Goal: Task Accomplishment & Management: Complete application form

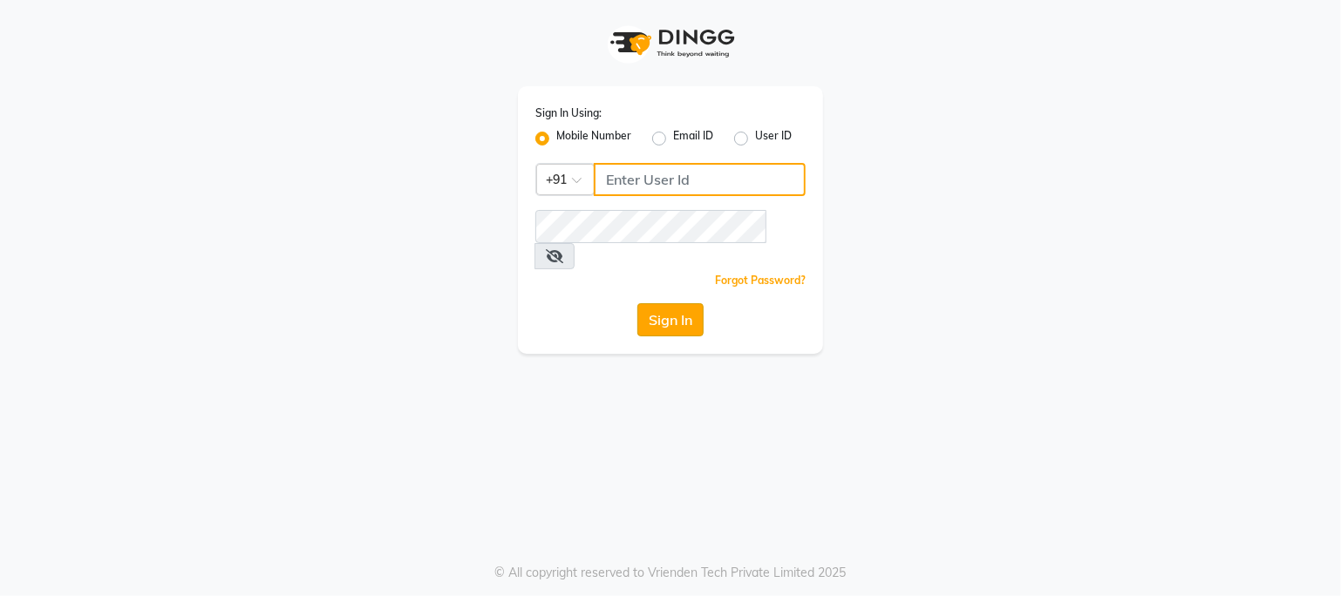
type input "9359594581"
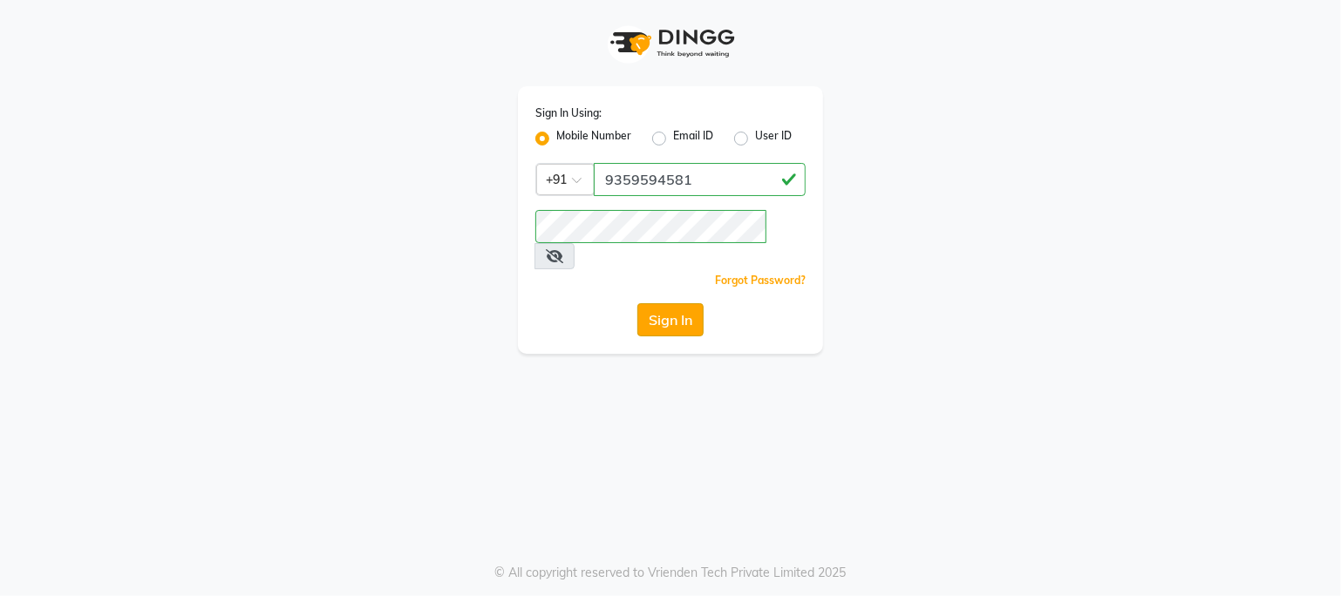
click at [662, 303] on button "Sign In" at bounding box center [670, 319] width 66 height 33
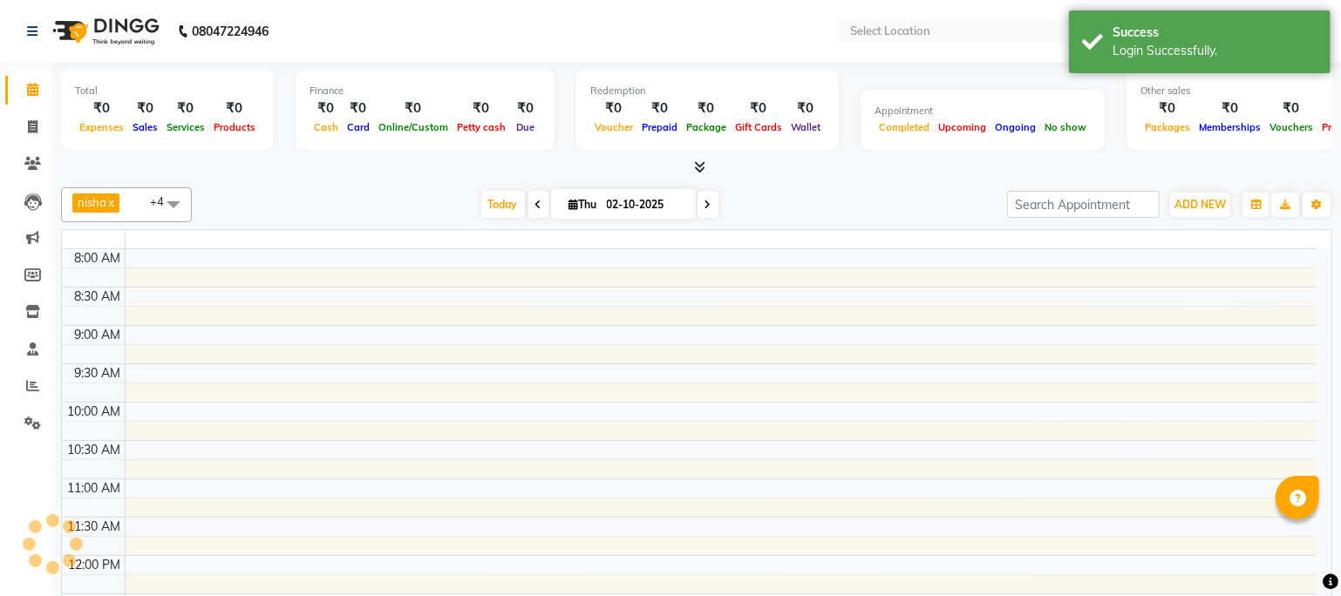
select select "en"
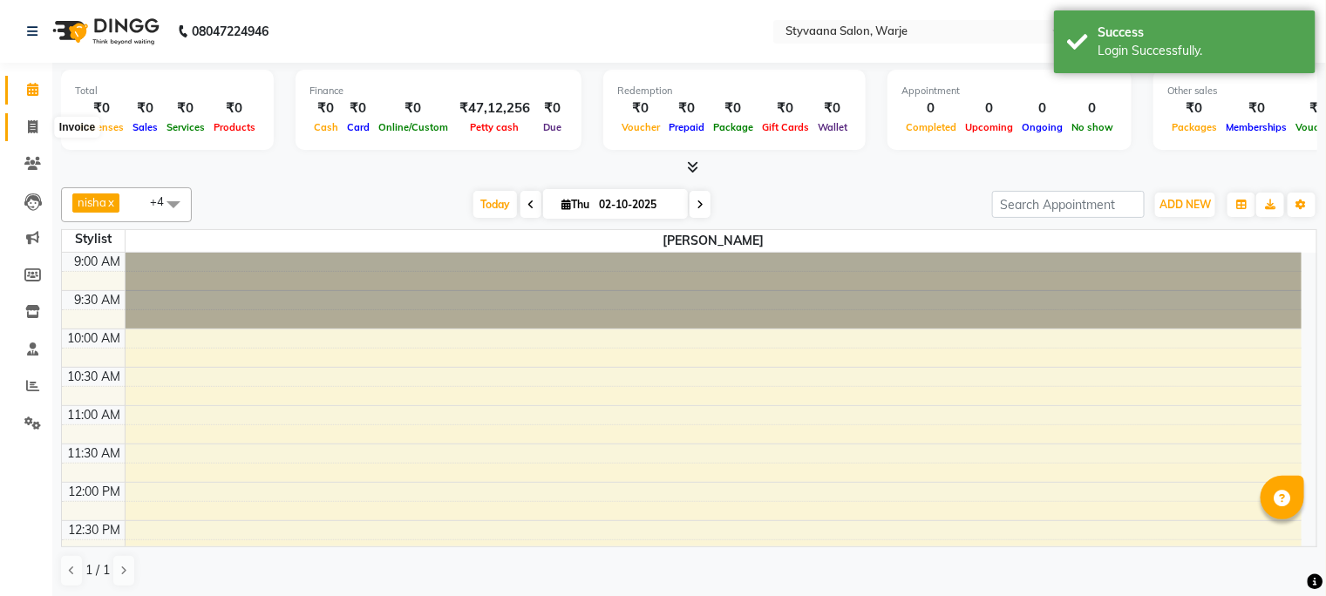
click at [26, 129] on span at bounding box center [32, 128] width 31 height 20
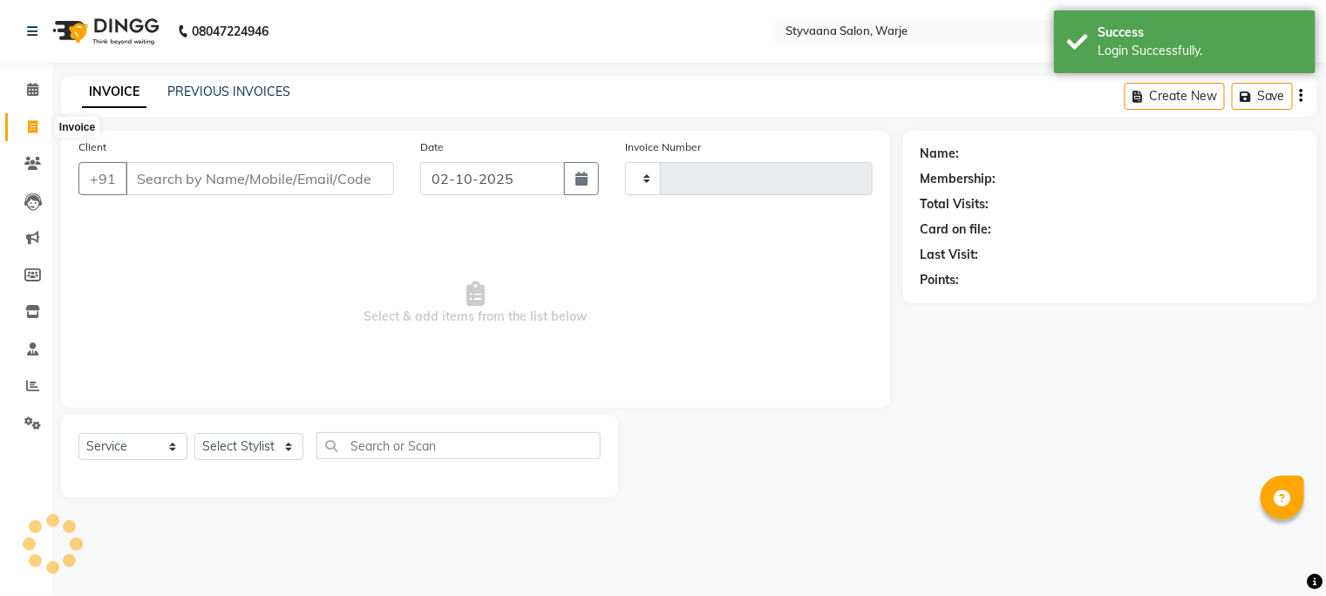
click at [26, 129] on span at bounding box center [32, 128] width 31 height 20
select select "service"
click at [145, 179] on input "Client" at bounding box center [260, 178] width 269 height 33
type input "1134"
select select "280"
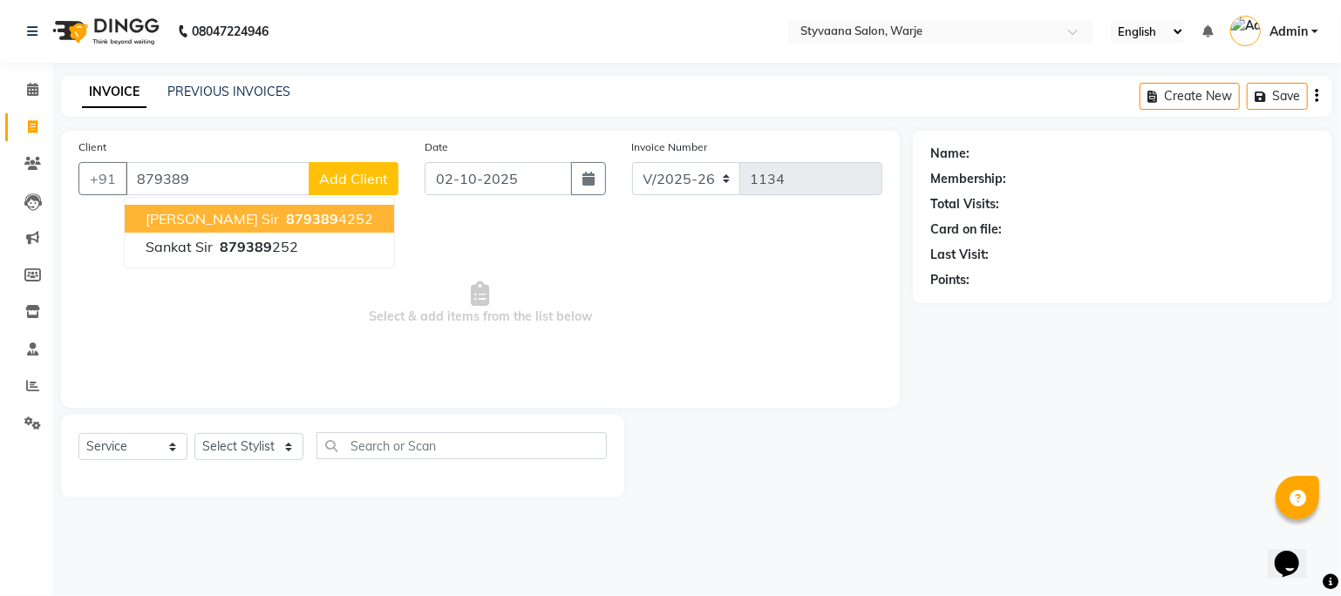
click at [187, 217] on span "[PERSON_NAME] sir" at bounding box center [212, 218] width 133 height 17
type input "8793894252"
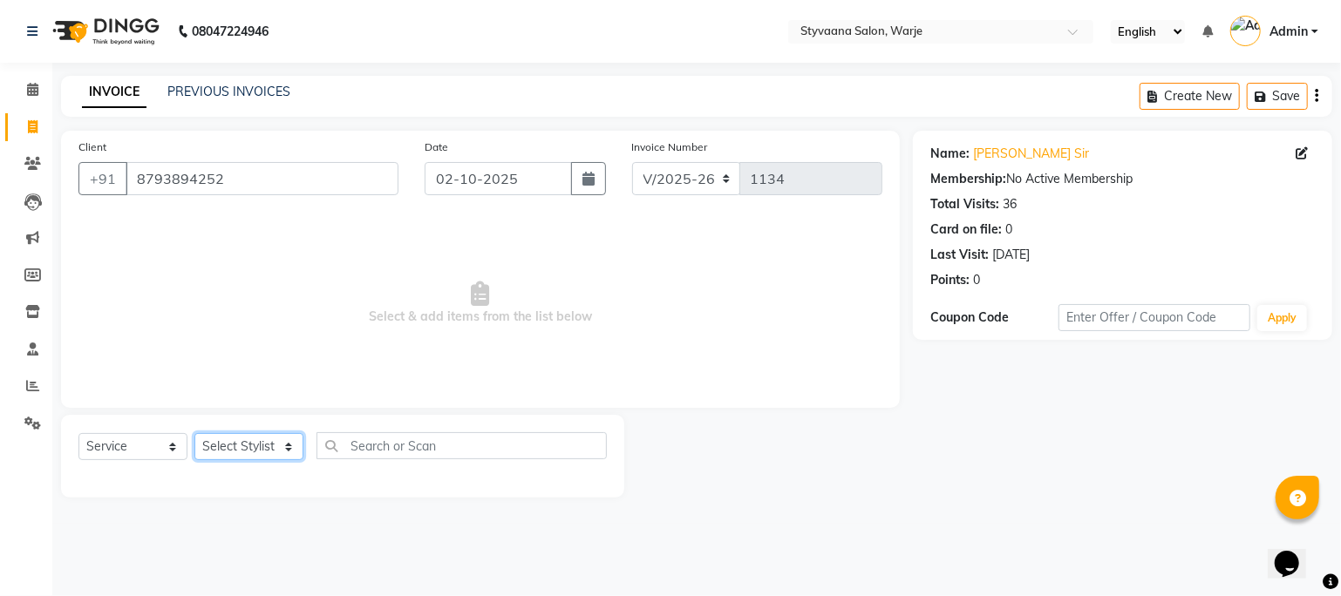
click at [216, 444] on select "Select Stylist geet reshma [PERSON_NAME] sona" at bounding box center [248, 446] width 109 height 27
select select "92968"
click at [194, 434] on select "Select Stylist geet reshma [PERSON_NAME] sona" at bounding box center [248, 446] width 109 height 27
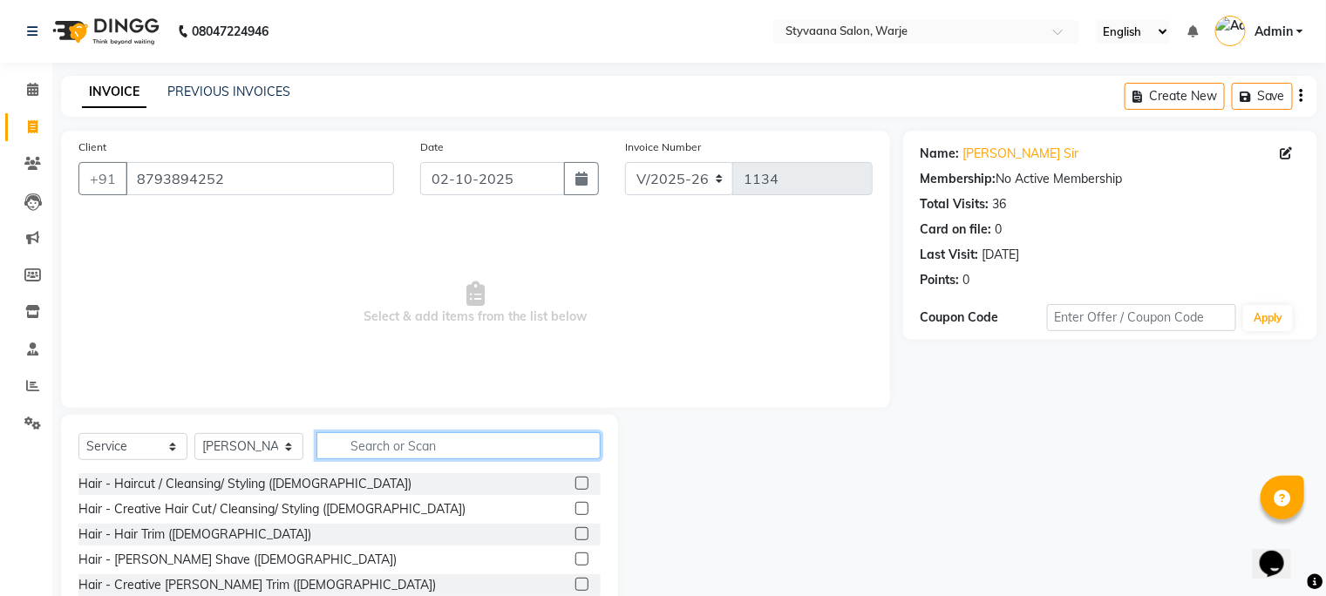
click at [368, 441] on input "text" at bounding box center [458, 445] width 284 height 27
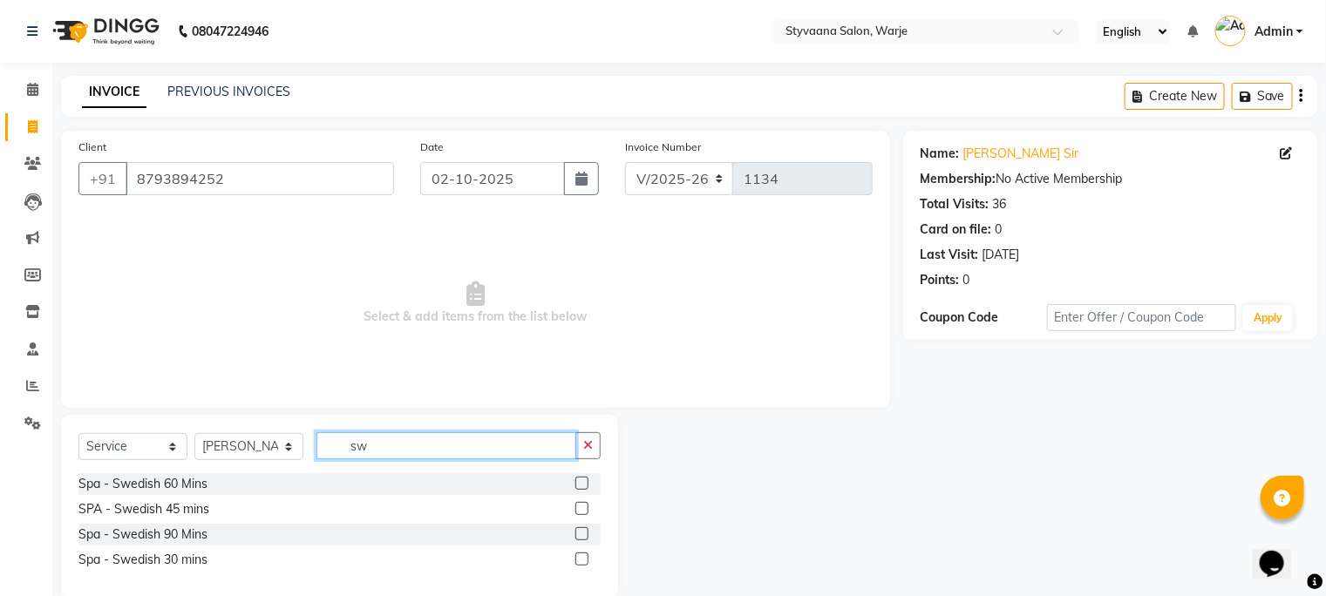
type input "sw"
click at [585, 507] on label at bounding box center [581, 508] width 13 height 13
click at [585, 507] on input "checkbox" at bounding box center [580, 509] width 11 height 11
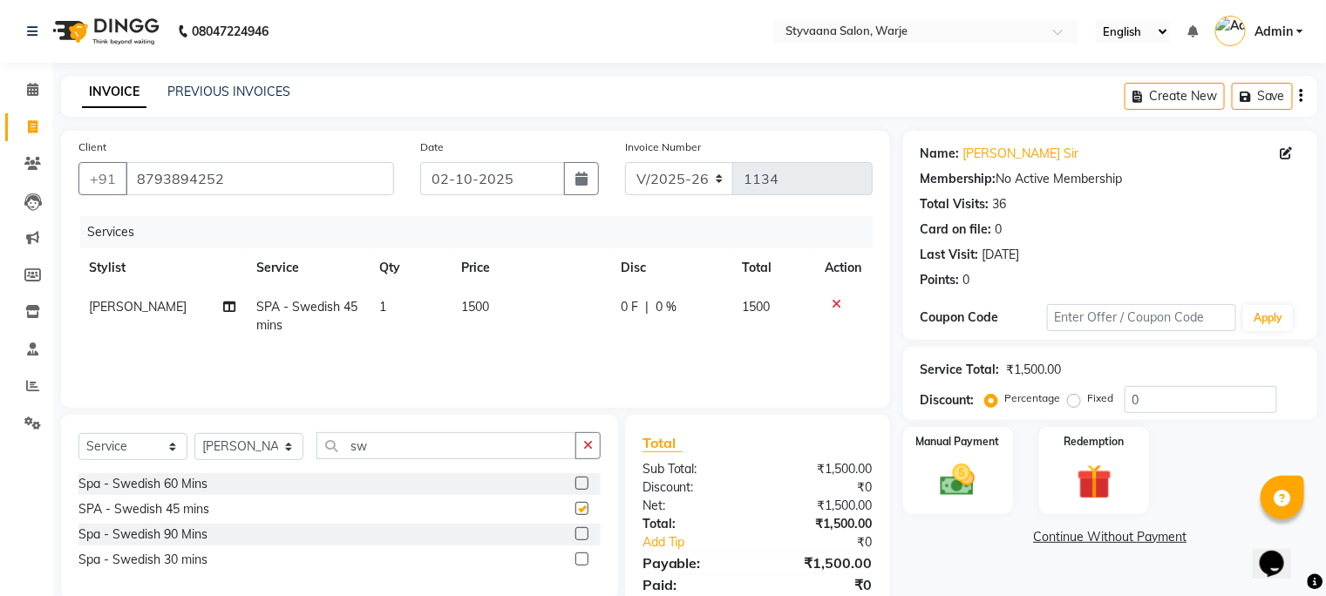
checkbox input "false"
click at [964, 466] on img at bounding box center [957, 481] width 58 height 42
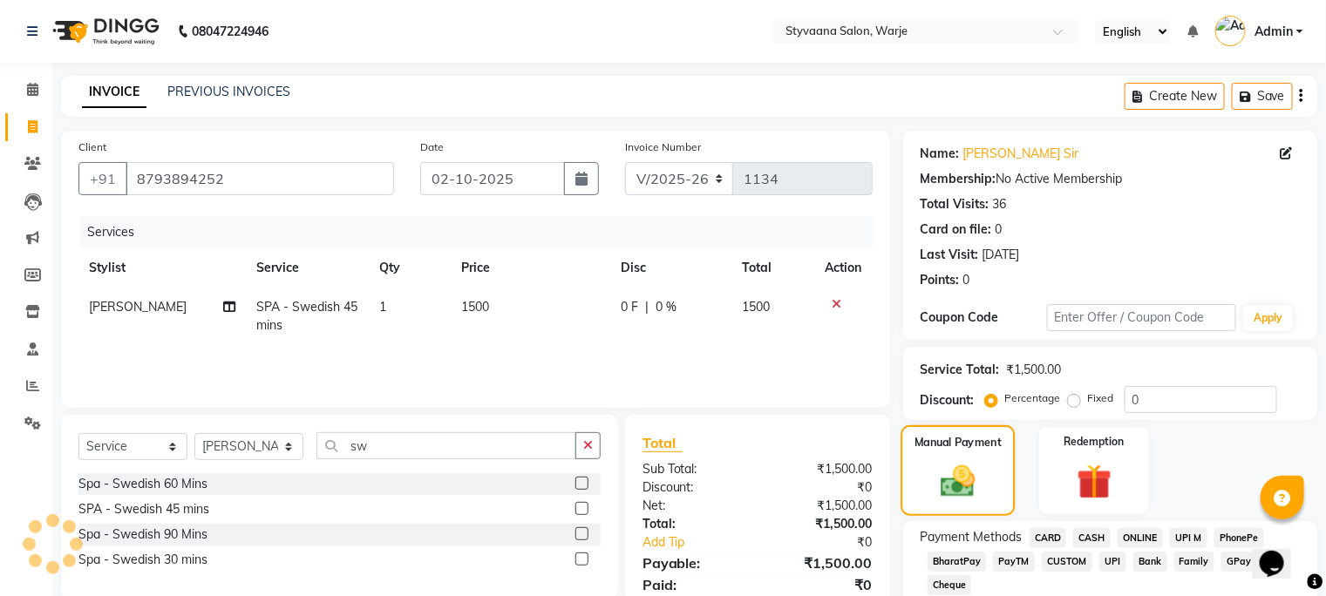
scroll to position [91, 0]
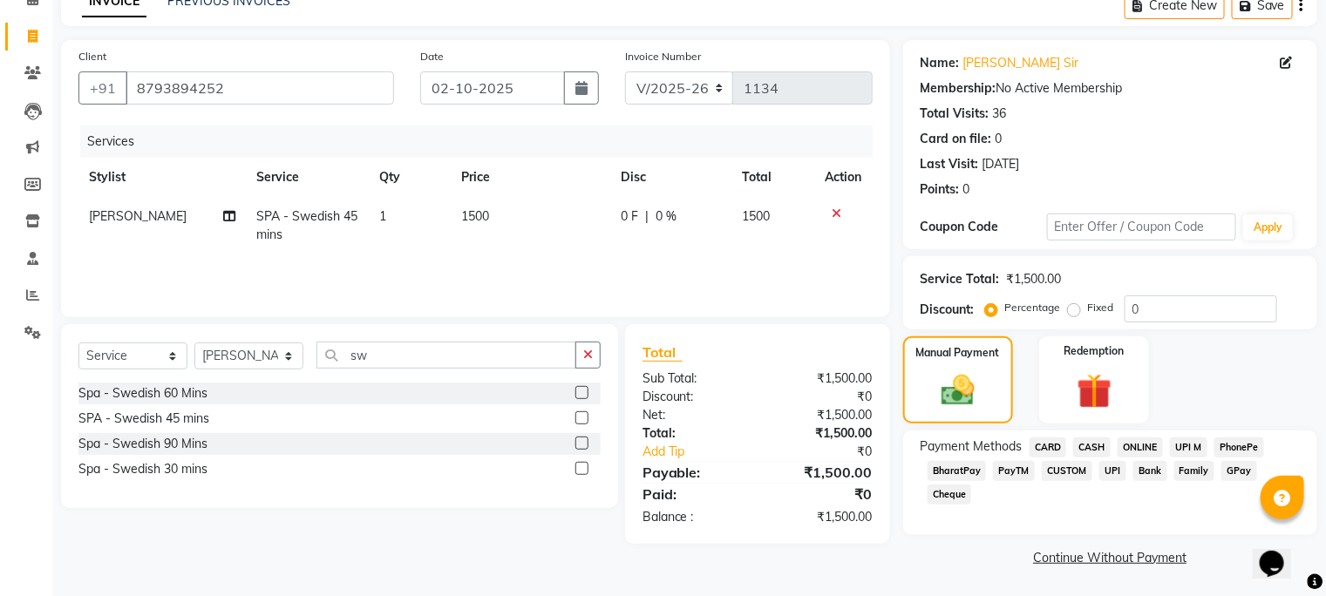
click at [1232, 472] on span "GPay" at bounding box center [1239, 471] width 36 height 20
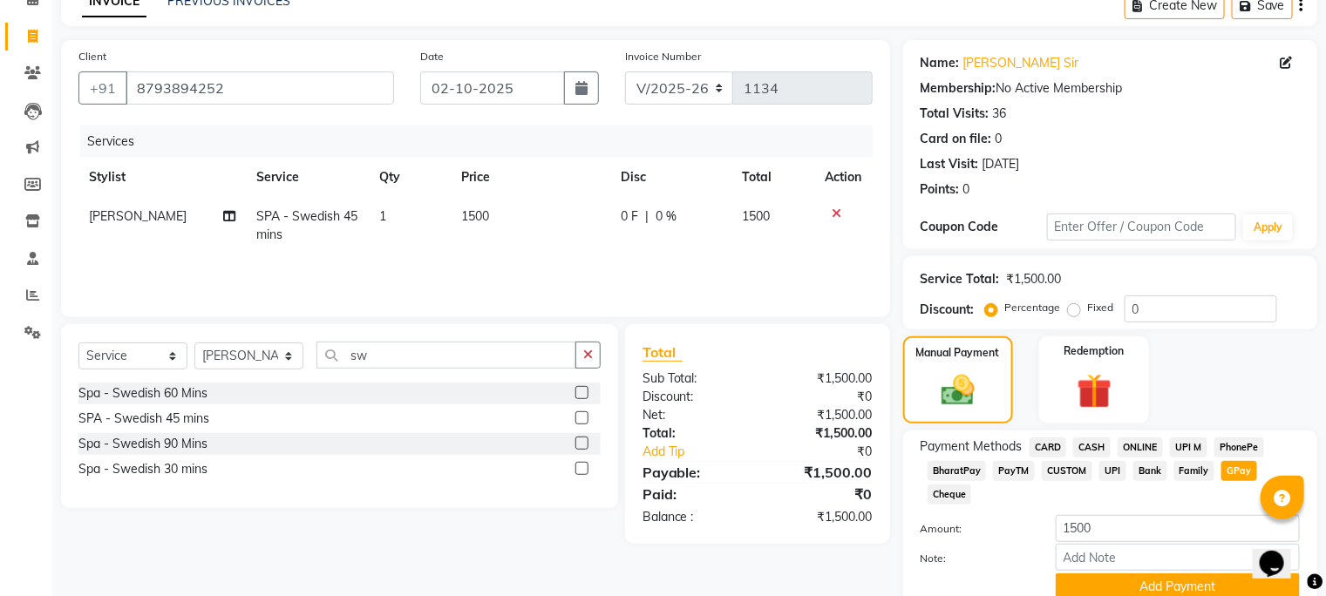
scroll to position [166, 0]
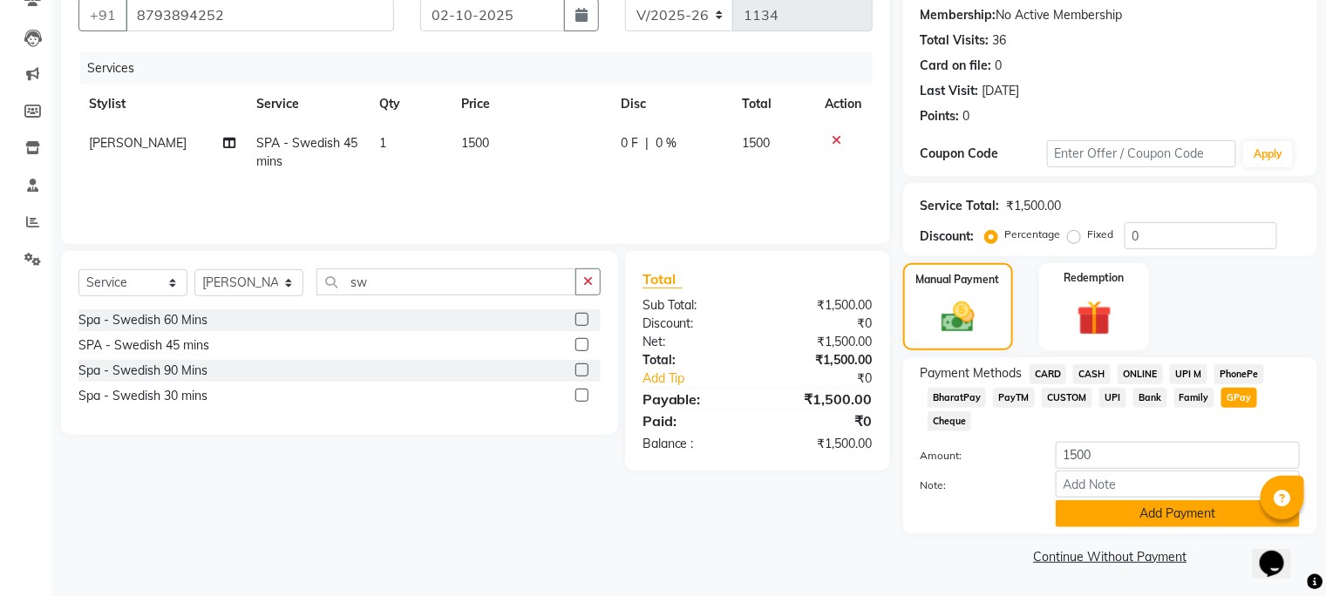
click at [1187, 518] on button "Add Payment" at bounding box center [1178, 513] width 244 height 27
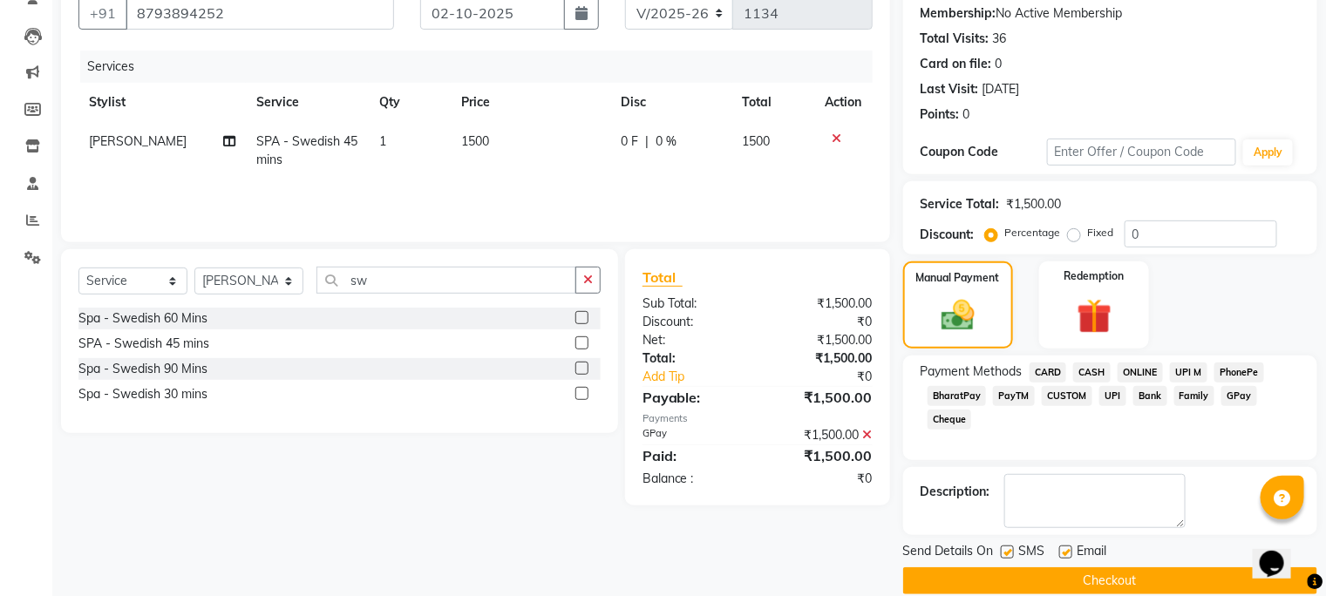
scroll to position [188, 0]
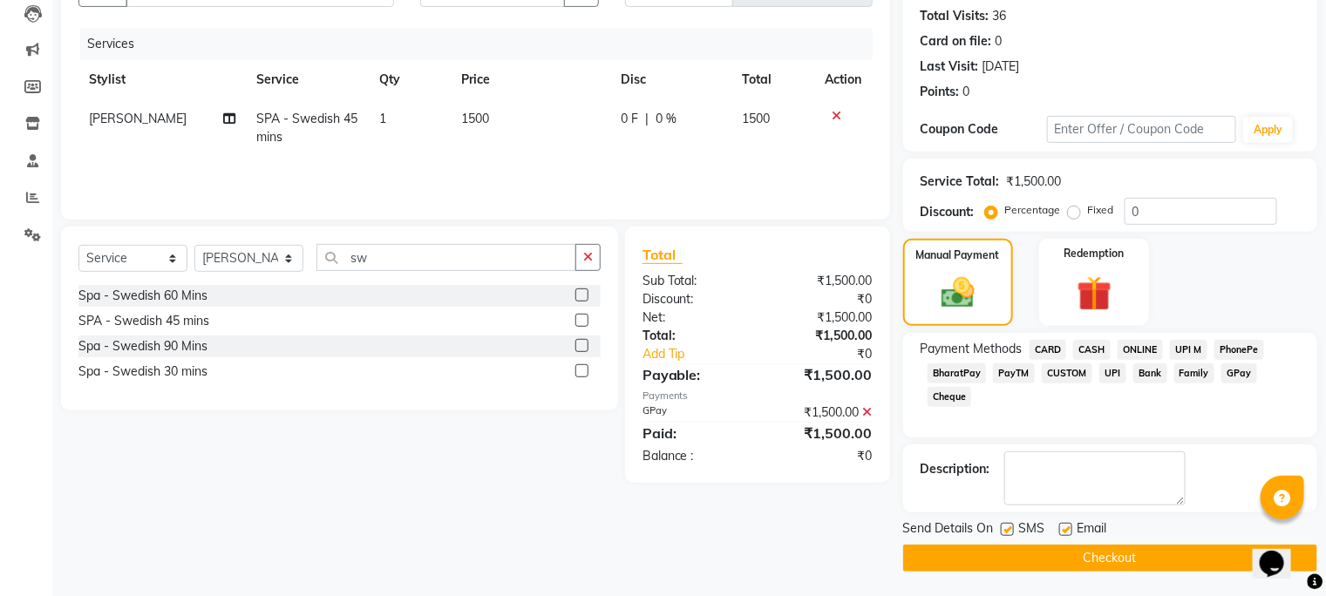
click at [1162, 559] on button "Checkout" at bounding box center [1110, 558] width 414 height 27
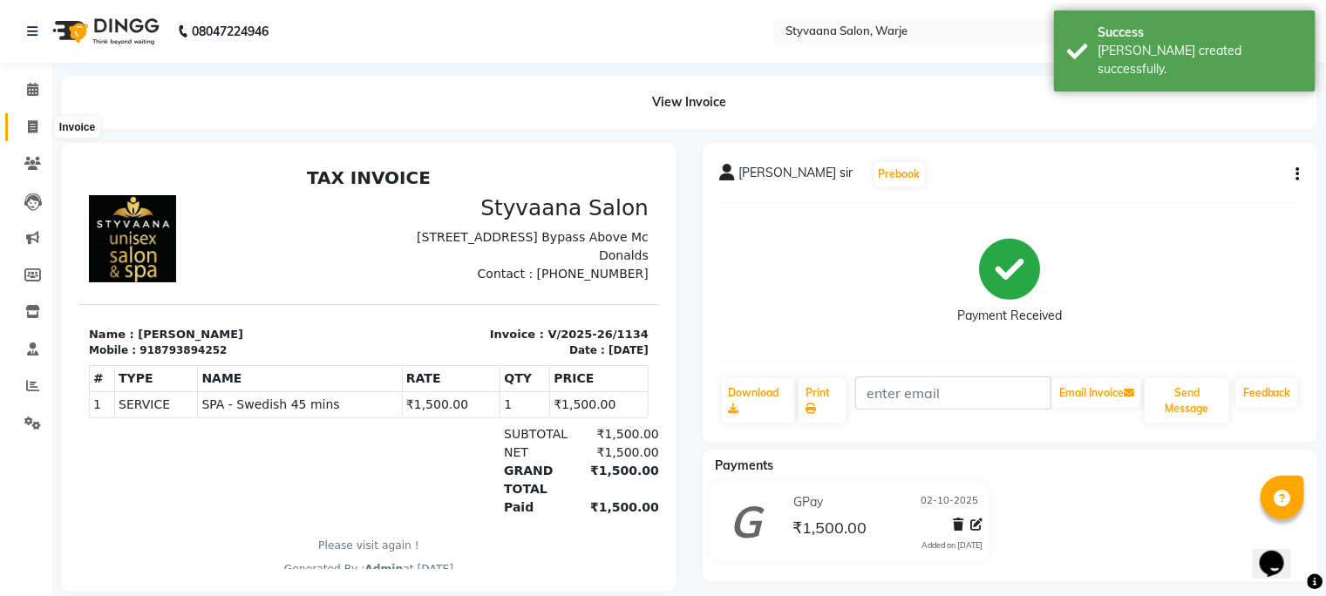
click at [31, 129] on icon at bounding box center [33, 126] width 10 height 13
select select "service"
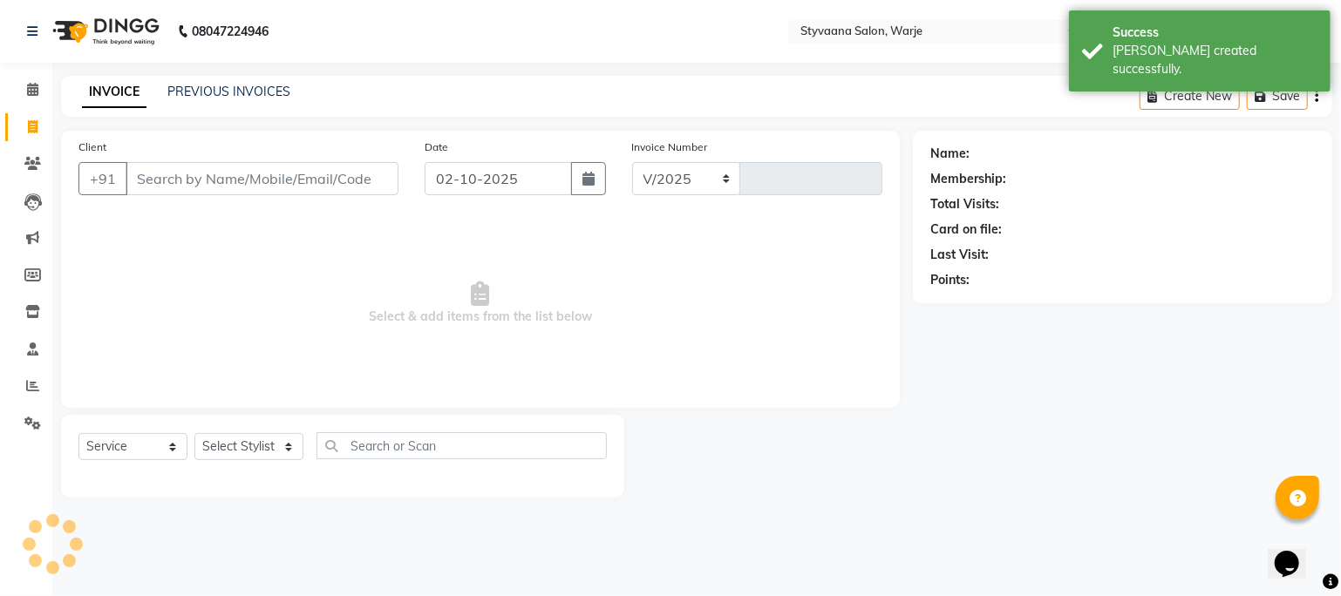
select select "280"
type input "1135"
click at [200, 166] on input "Client" at bounding box center [262, 178] width 273 height 33
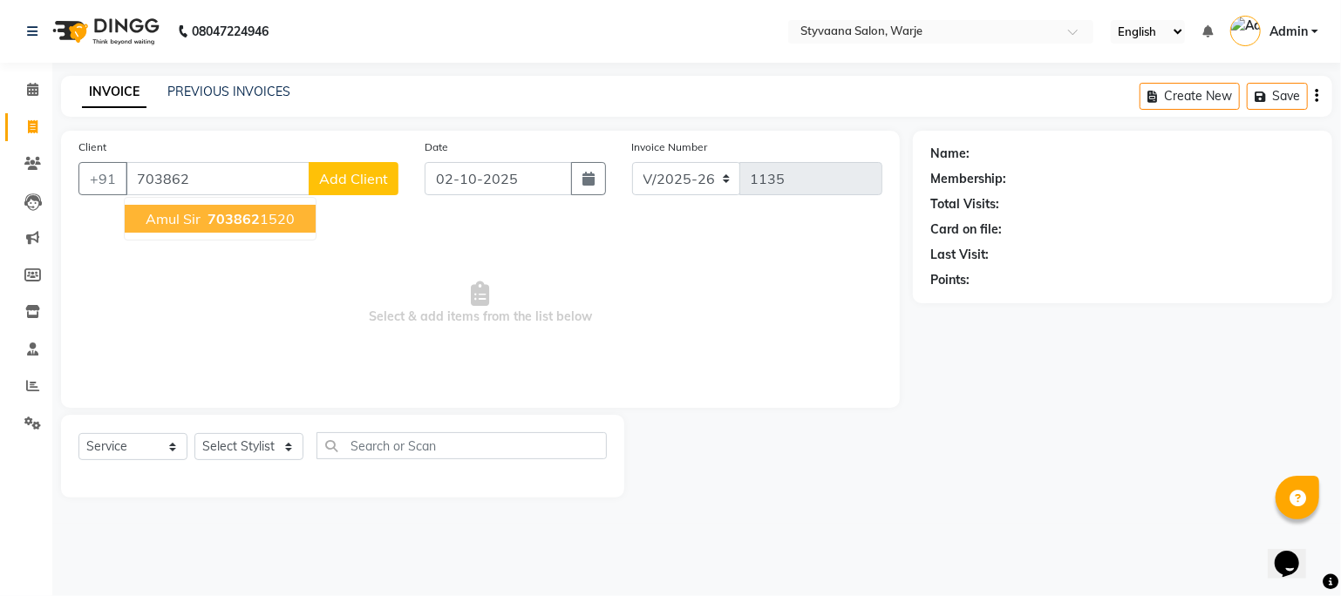
click at [221, 227] on span "703862" at bounding box center [233, 218] width 52 height 17
type input "7038621520"
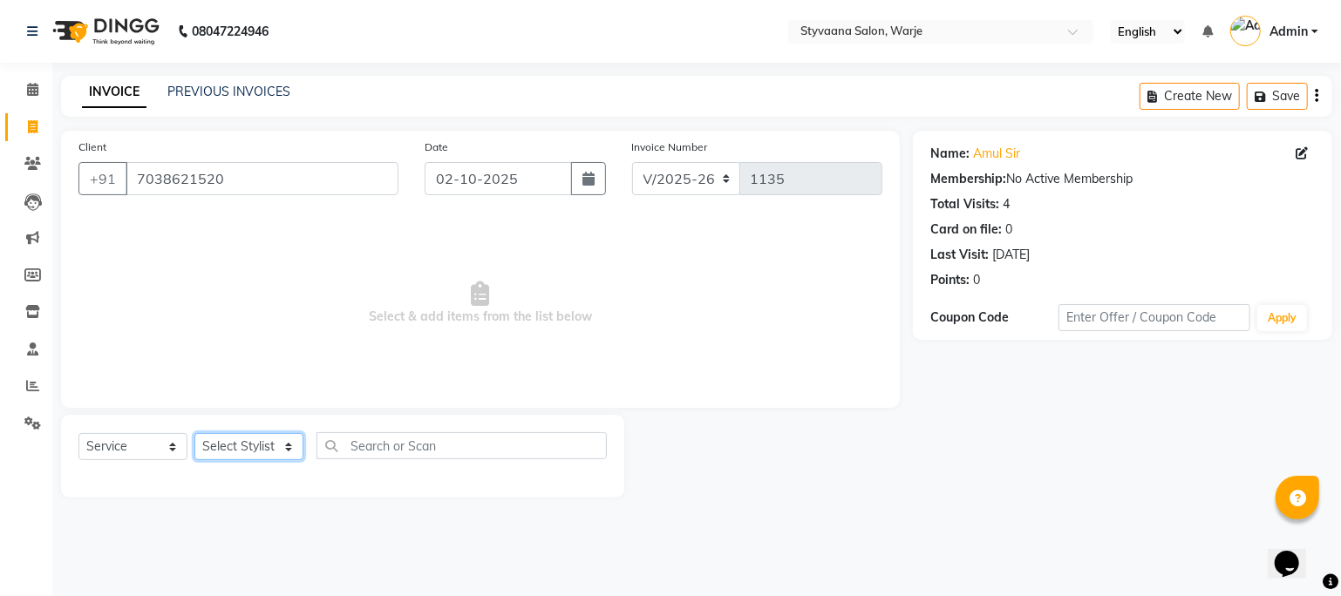
click at [227, 441] on select "Select Stylist geet reshma [PERSON_NAME] sona" at bounding box center [248, 446] width 109 height 27
select select "91382"
click at [194, 434] on select "Select Stylist geet reshma [PERSON_NAME] sona" at bounding box center [248, 446] width 109 height 27
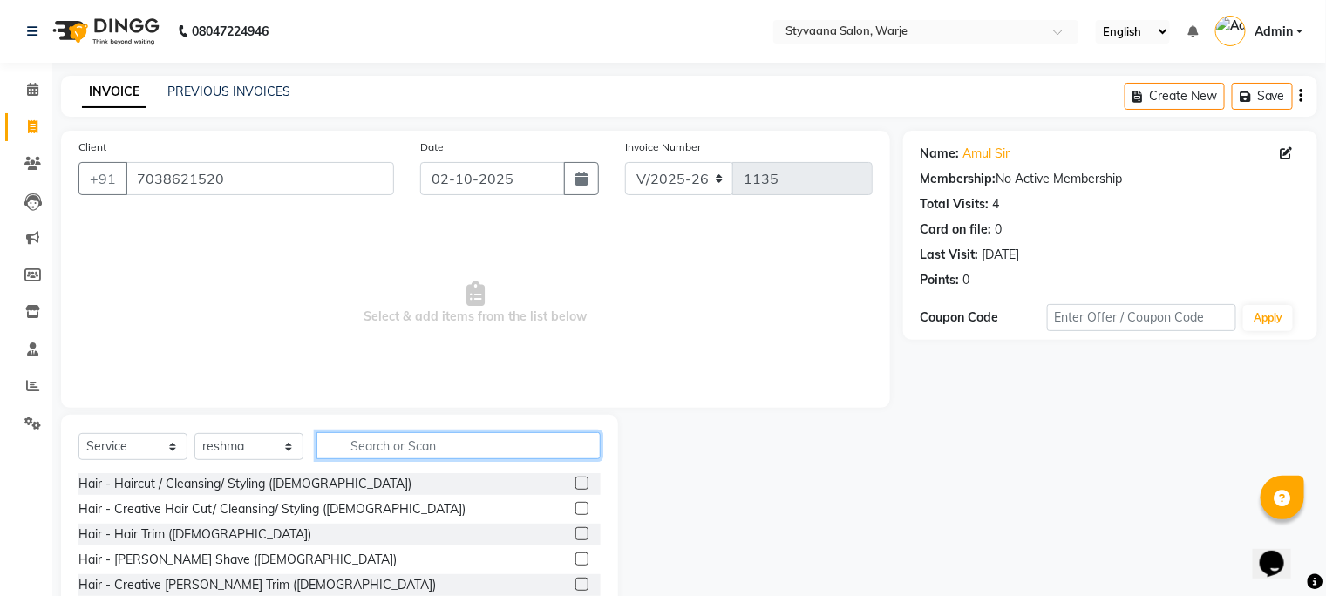
click at [473, 441] on input "text" at bounding box center [458, 445] width 284 height 27
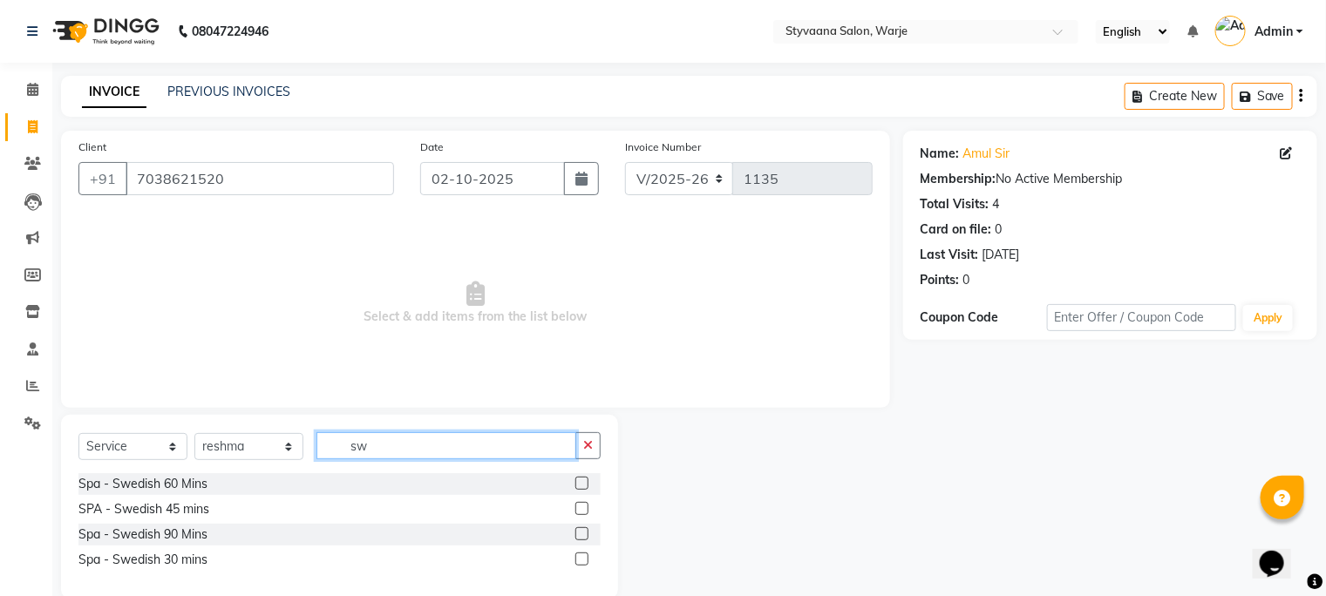
type input "sw"
click at [576, 558] on label at bounding box center [581, 559] width 13 height 13
click at [576, 558] on input "checkbox" at bounding box center [580, 559] width 11 height 11
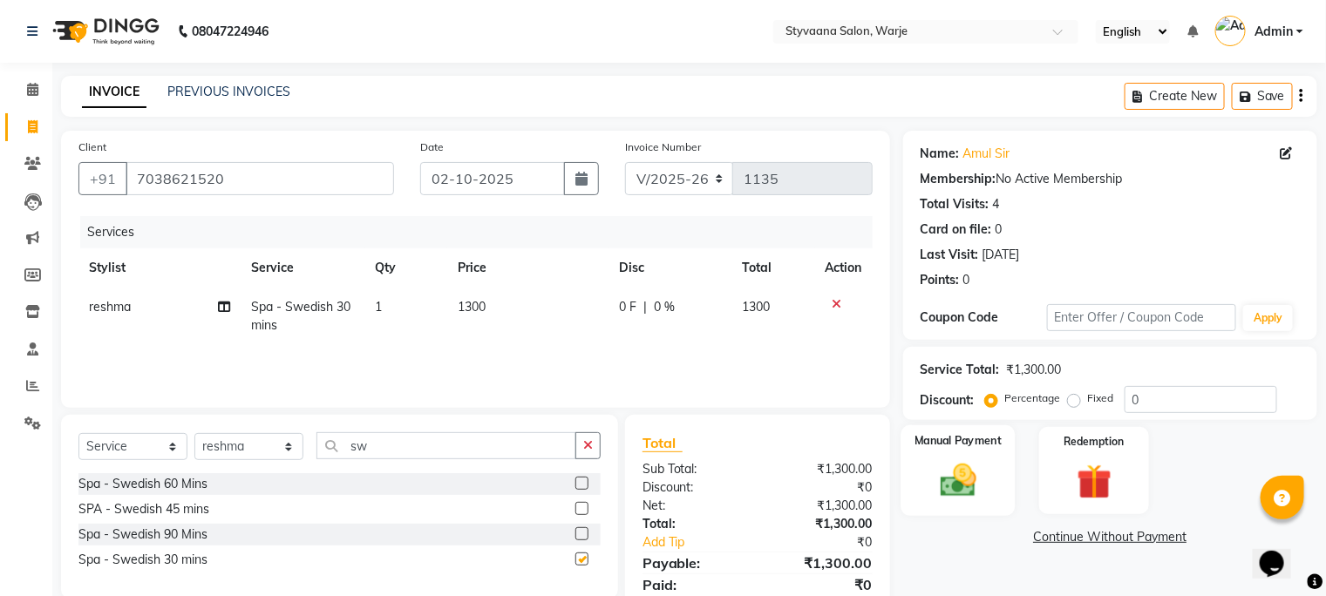
checkbox input "false"
click at [970, 490] on img at bounding box center [957, 481] width 58 height 42
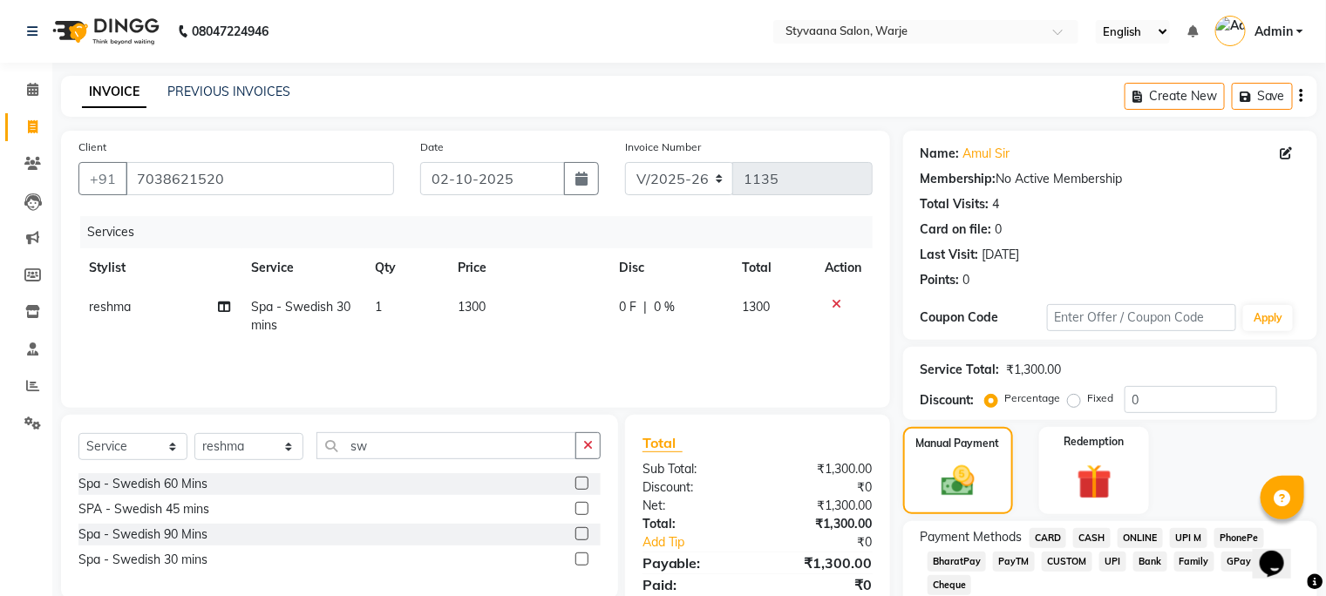
click at [1235, 560] on span "GPay" at bounding box center [1239, 562] width 36 height 20
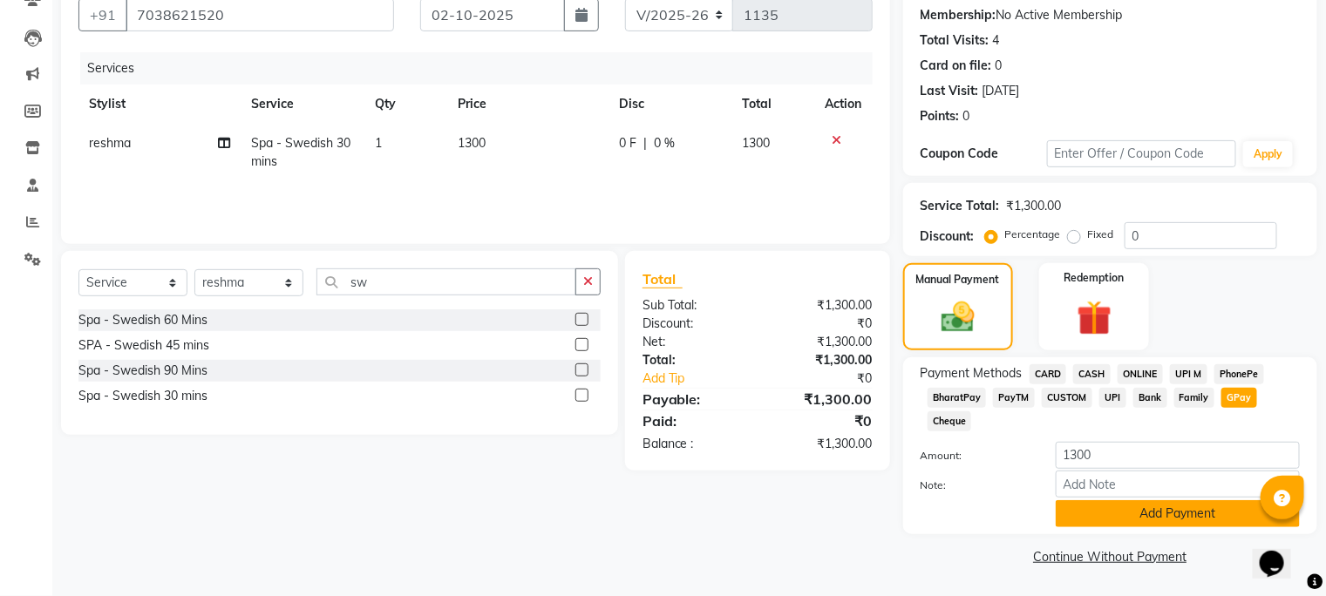
click at [1197, 525] on button "Add Payment" at bounding box center [1178, 513] width 244 height 27
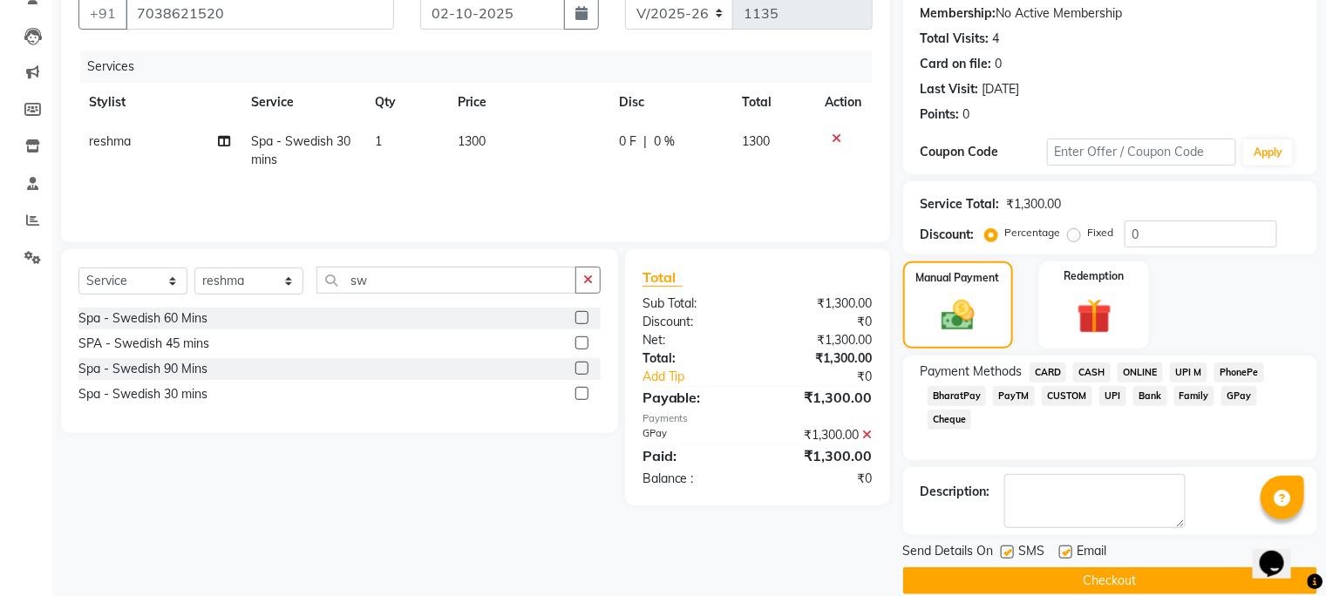
scroll to position [188, 0]
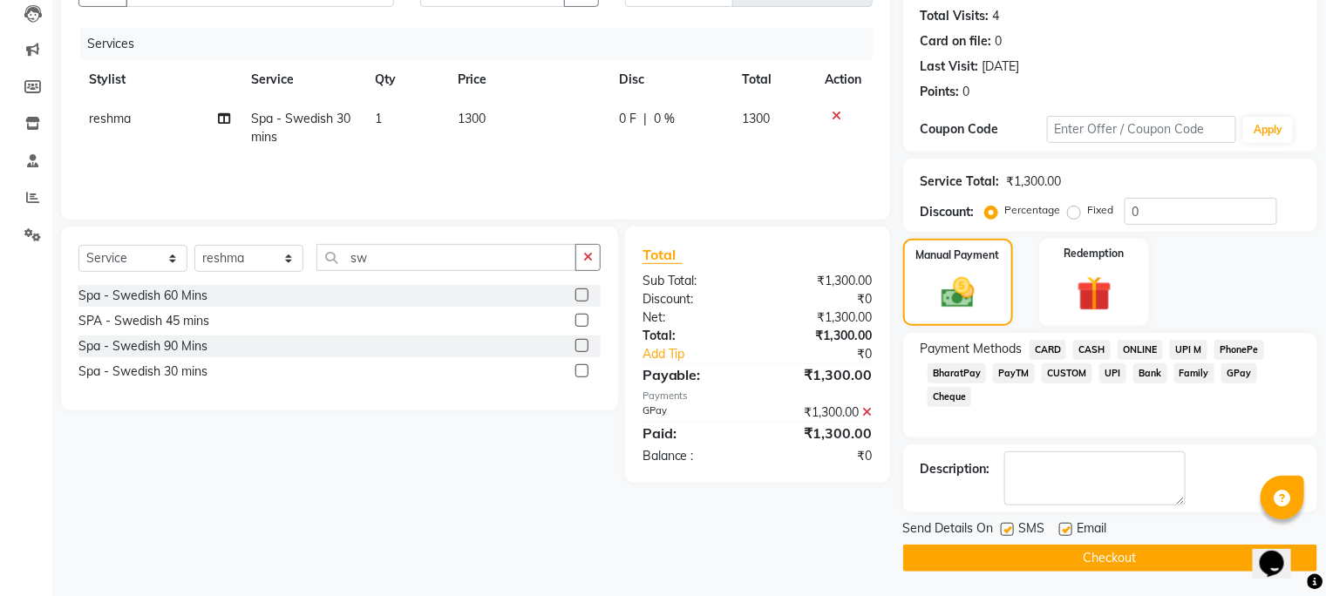
click at [1188, 554] on button "Checkout" at bounding box center [1110, 558] width 414 height 27
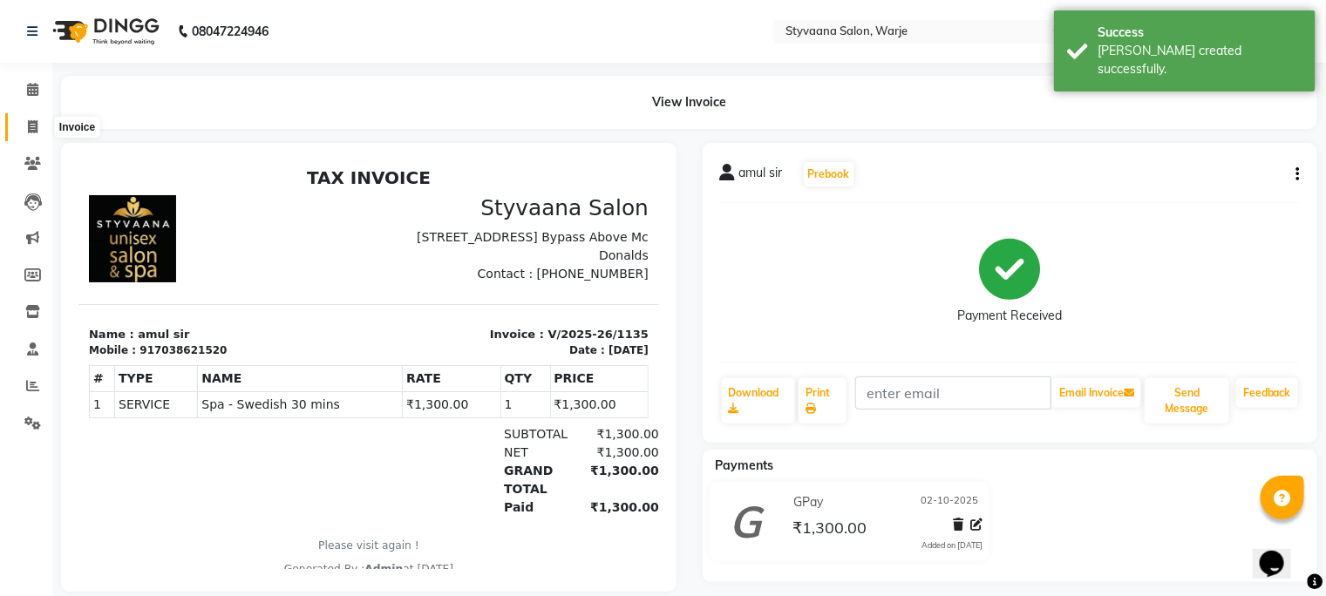
click at [34, 122] on icon at bounding box center [33, 126] width 10 height 13
select select "service"
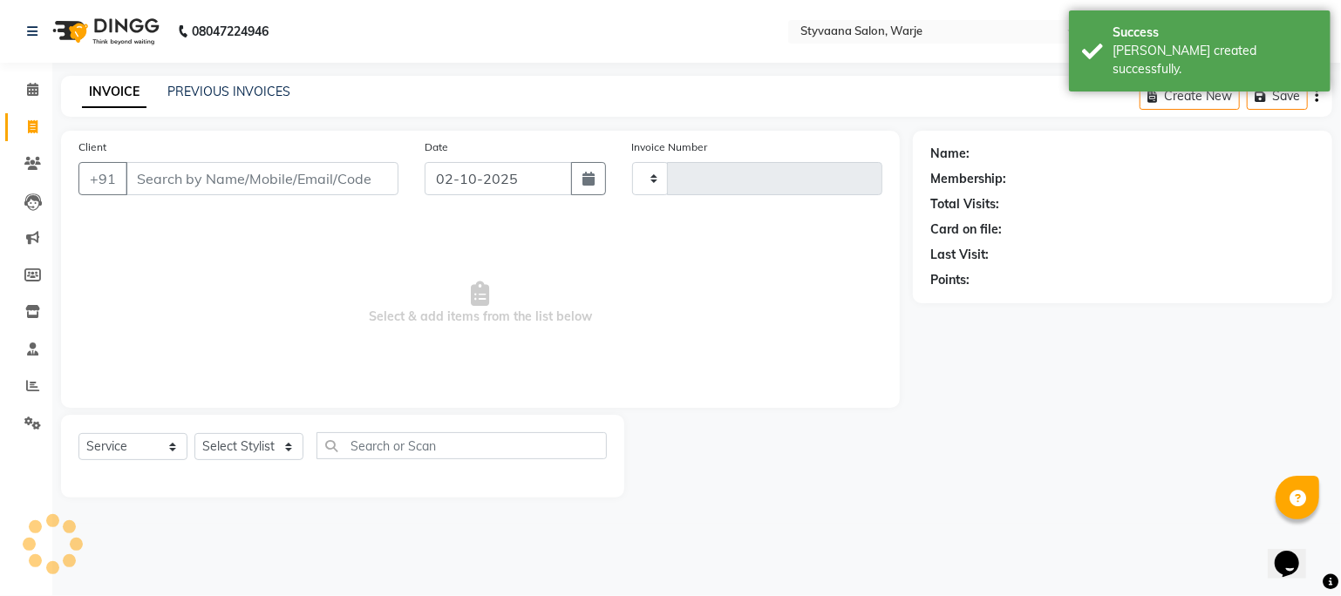
type input "1136"
select select "280"
click at [201, 189] on input "Client" at bounding box center [262, 178] width 273 height 33
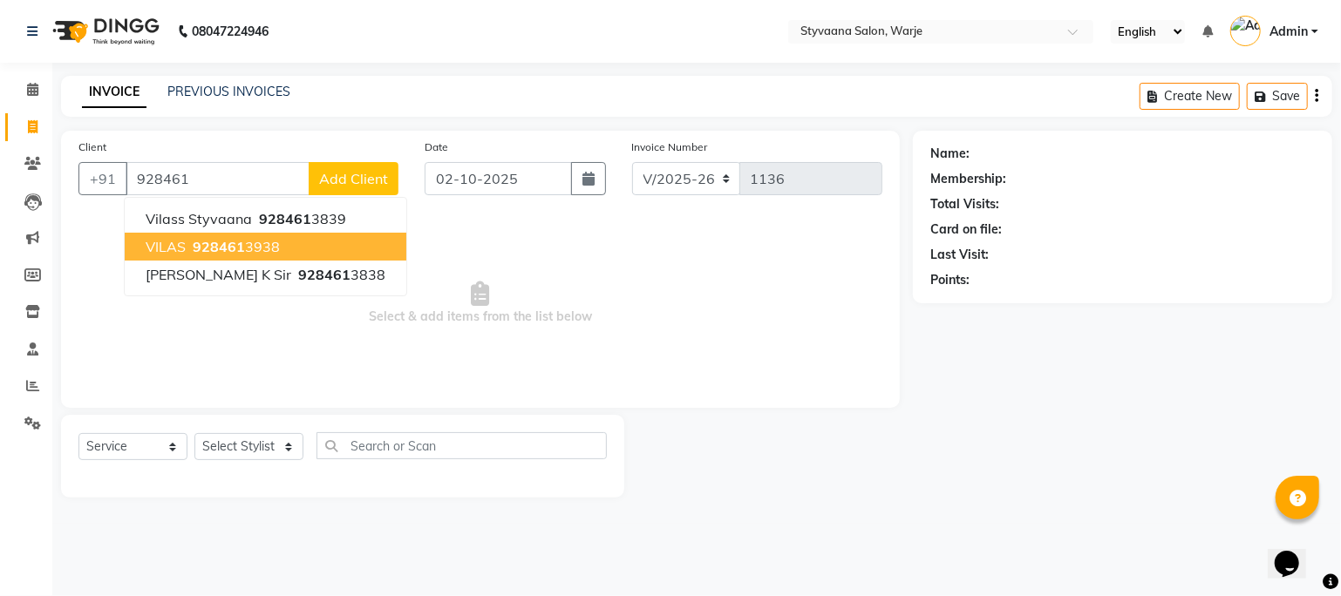
click at [200, 245] on span "928461" at bounding box center [219, 246] width 52 height 17
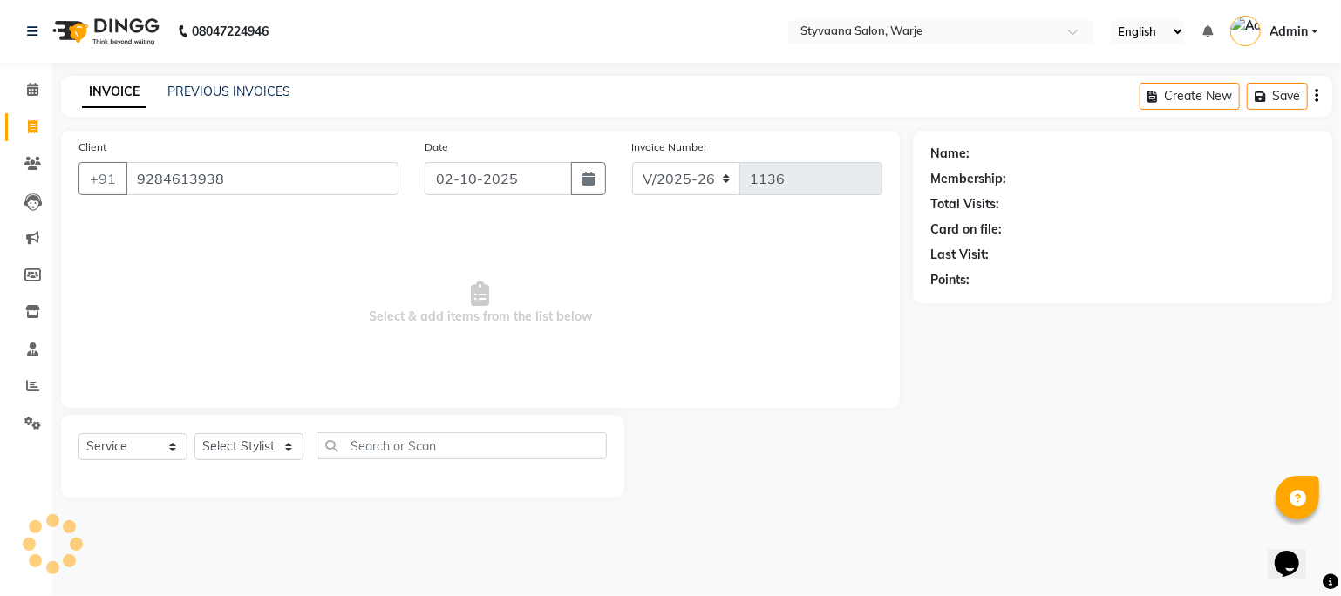
type input "9284613938"
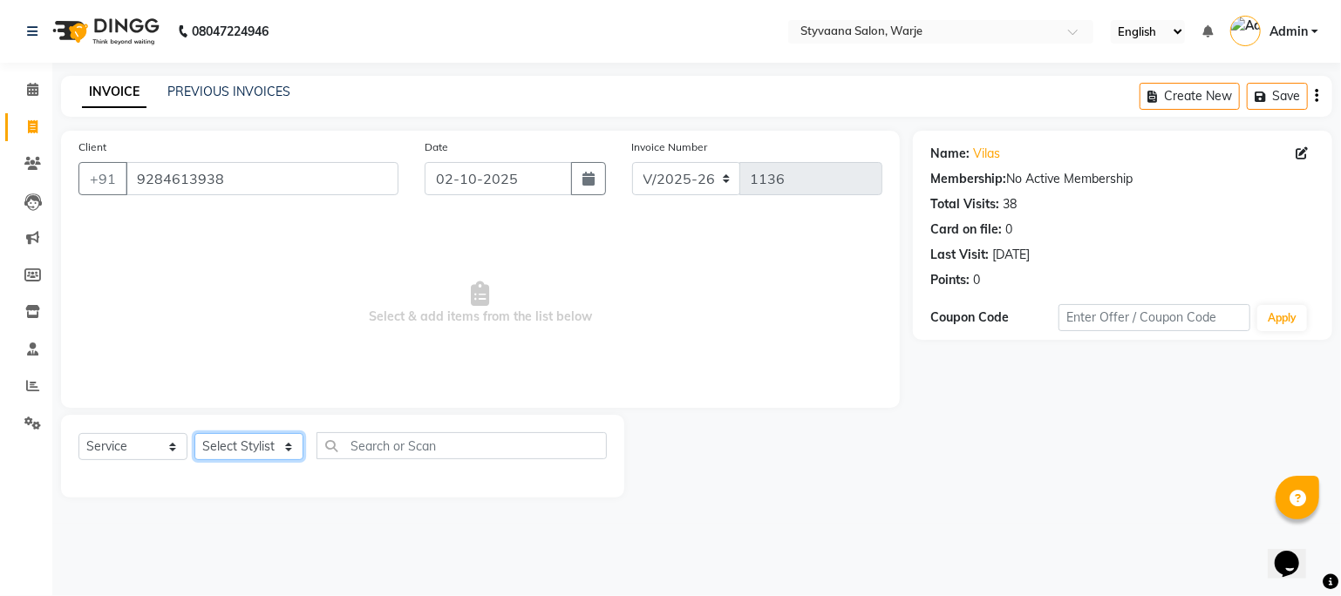
click at [230, 453] on select "Select Stylist geet reshma [PERSON_NAME] sona" at bounding box center [248, 446] width 109 height 27
select select "92968"
click at [194, 434] on select "Select Stylist geet reshma [PERSON_NAME] sona" at bounding box center [248, 446] width 109 height 27
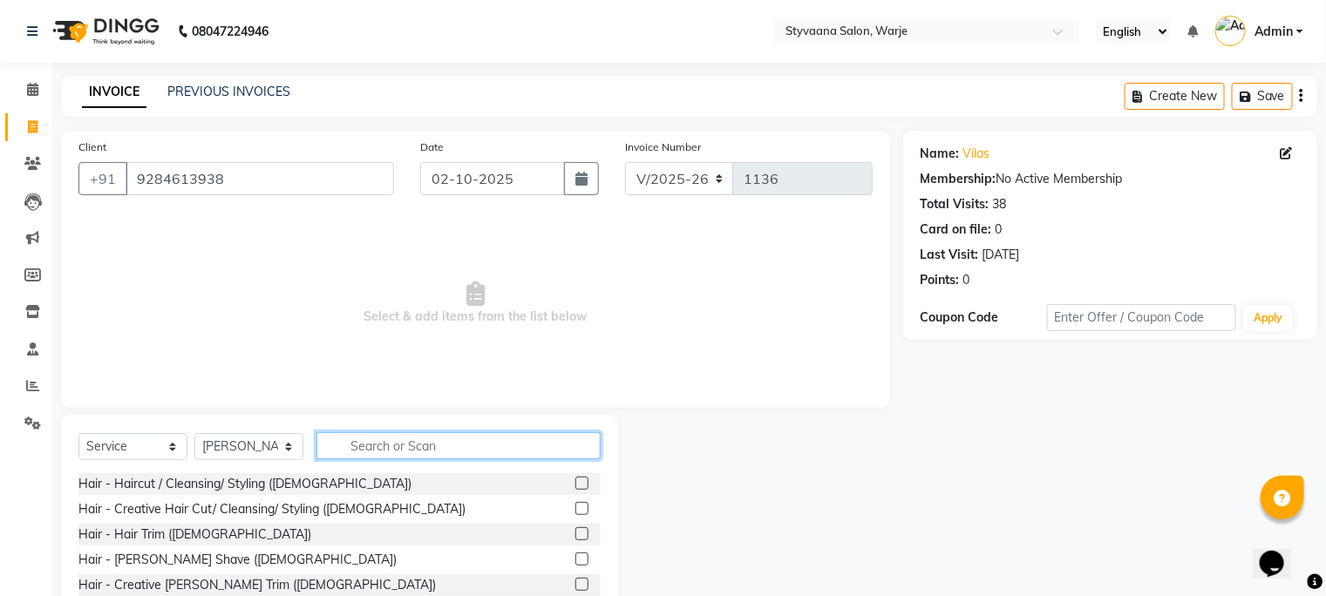
click at [377, 453] on input "text" at bounding box center [458, 445] width 284 height 27
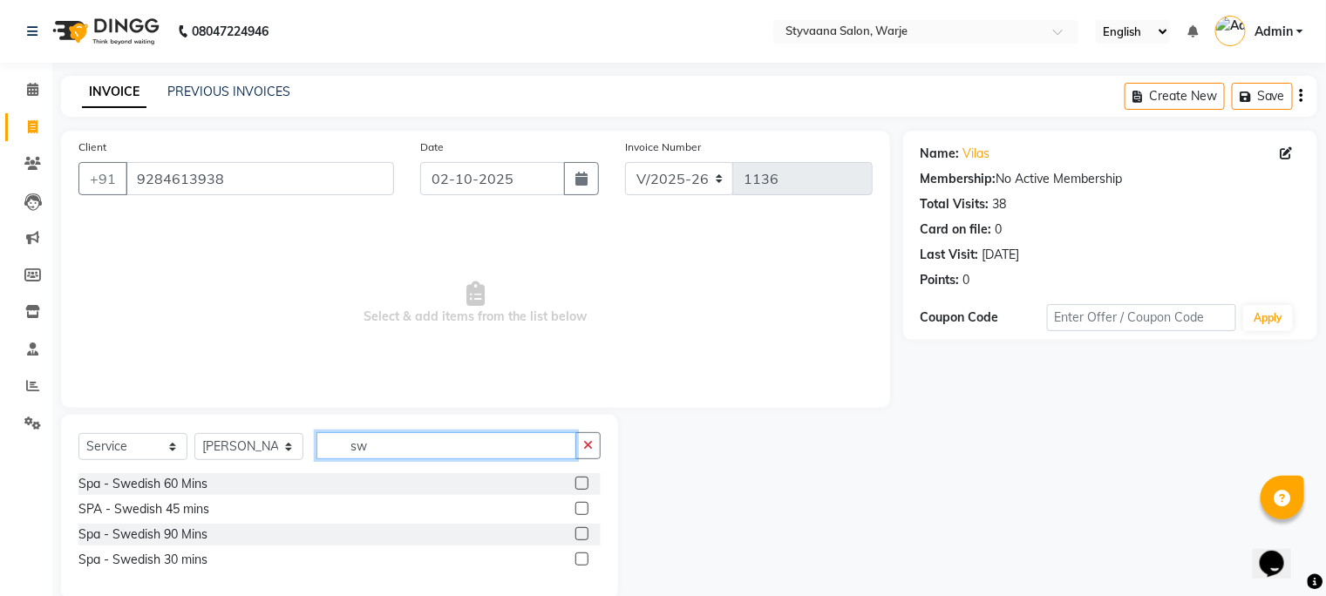
type input "sw"
click at [581, 511] on label at bounding box center [581, 508] width 13 height 13
click at [581, 511] on input "checkbox" at bounding box center [580, 509] width 11 height 11
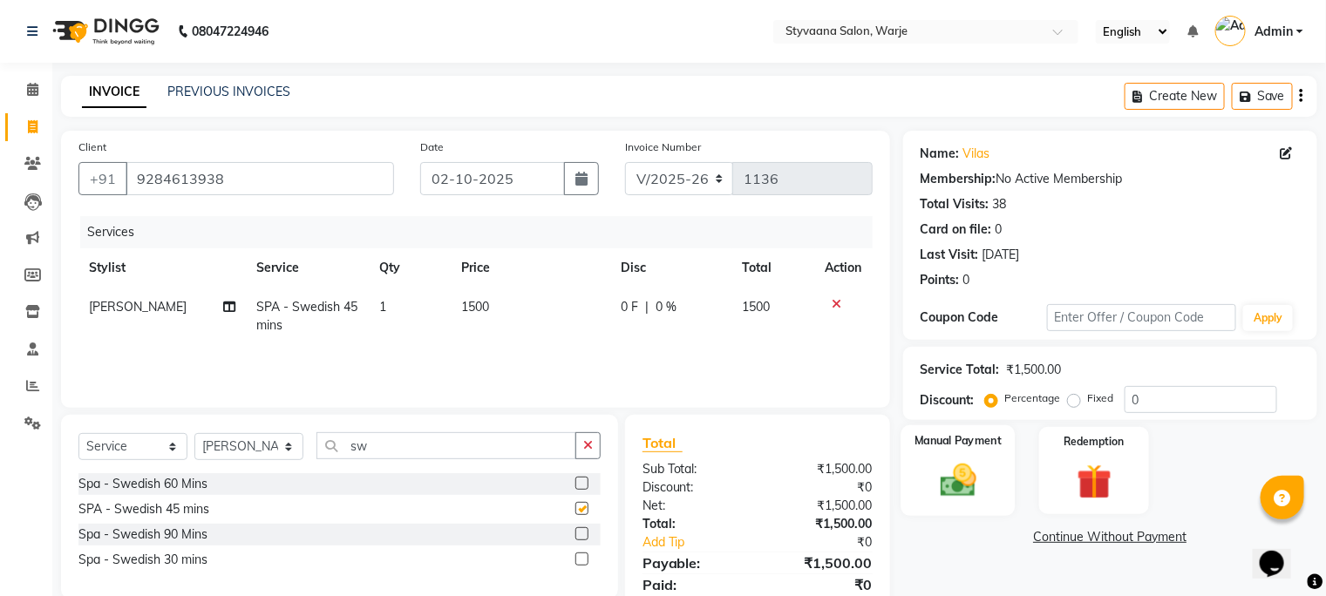
checkbox input "false"
click at [991, 491] on div "Manual Payment" at bounding box center [958, 470] width 114 height 90
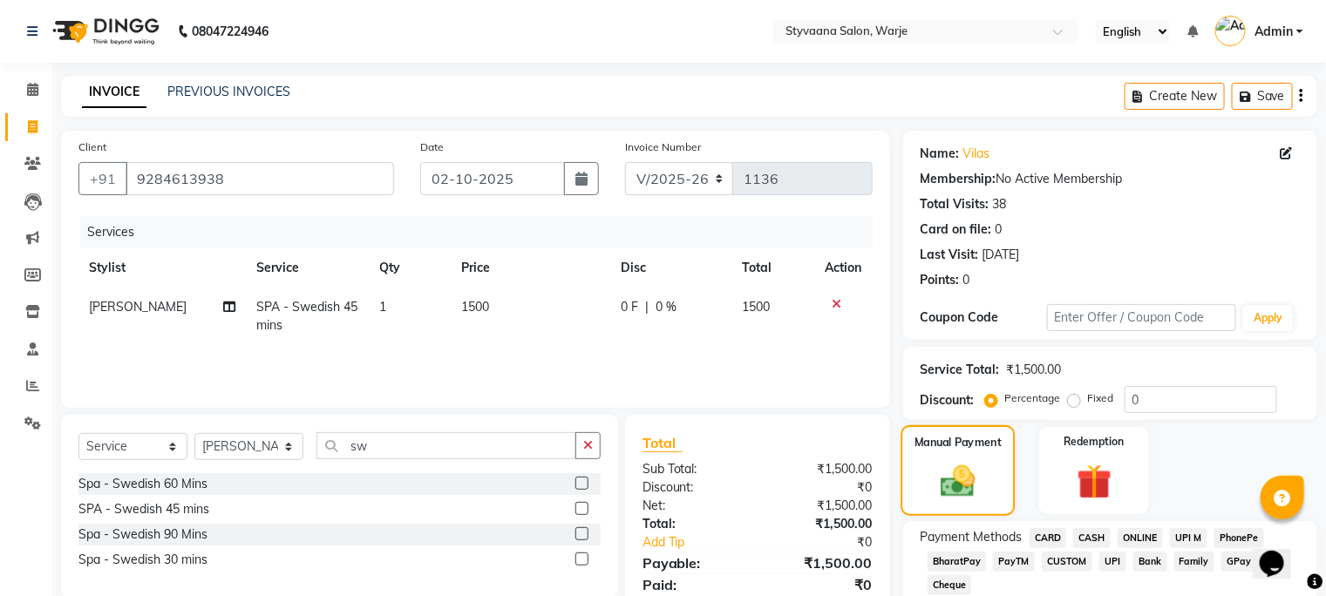
click at [953, 482] on img at bounding box center [958, 482] width 56 height 40
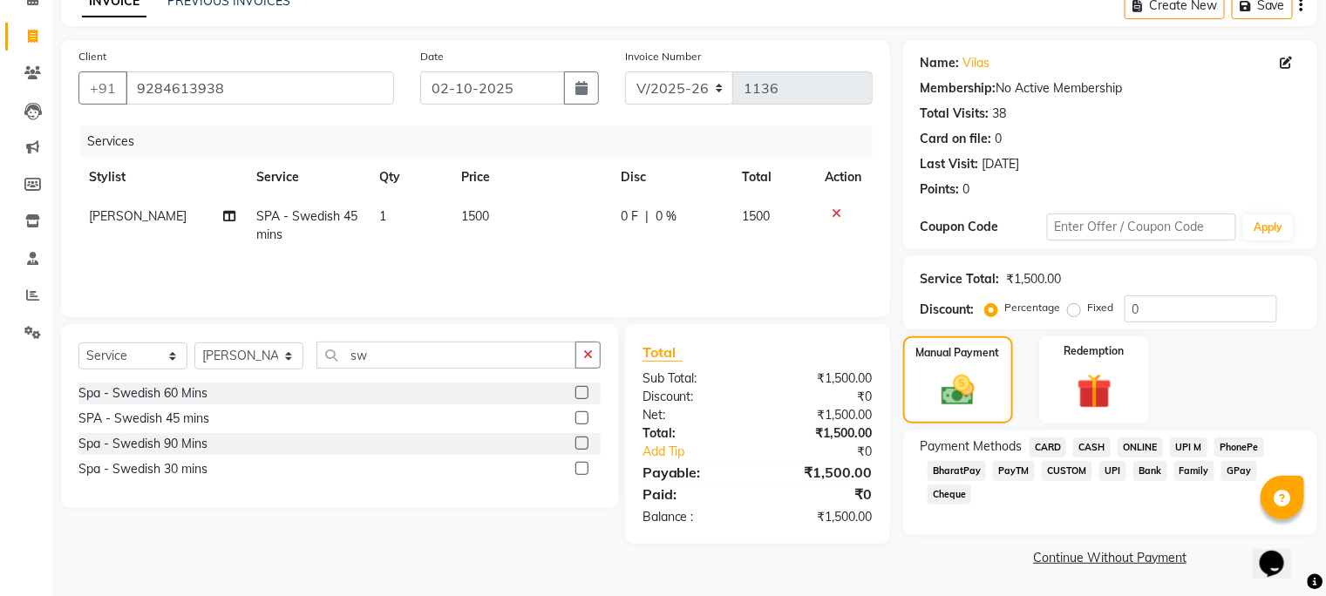
click at [1243, 471] on span "GPay" at bounding box center [1239, 471] width 36 height 20
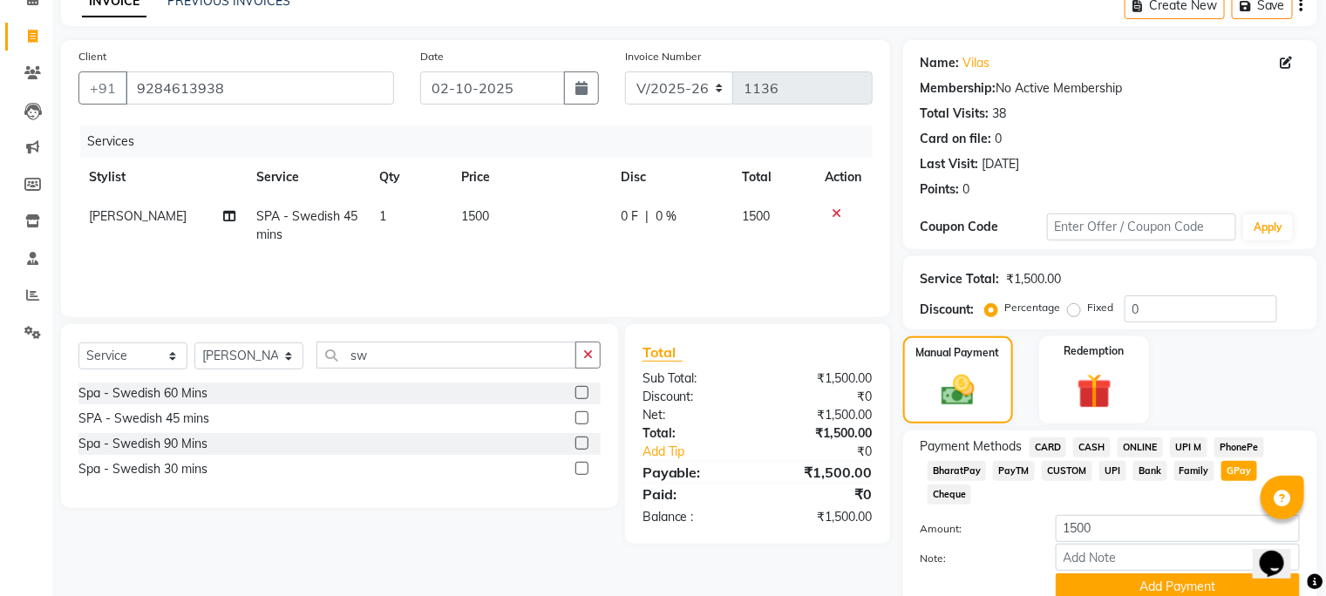
scroll to position [166, 0]
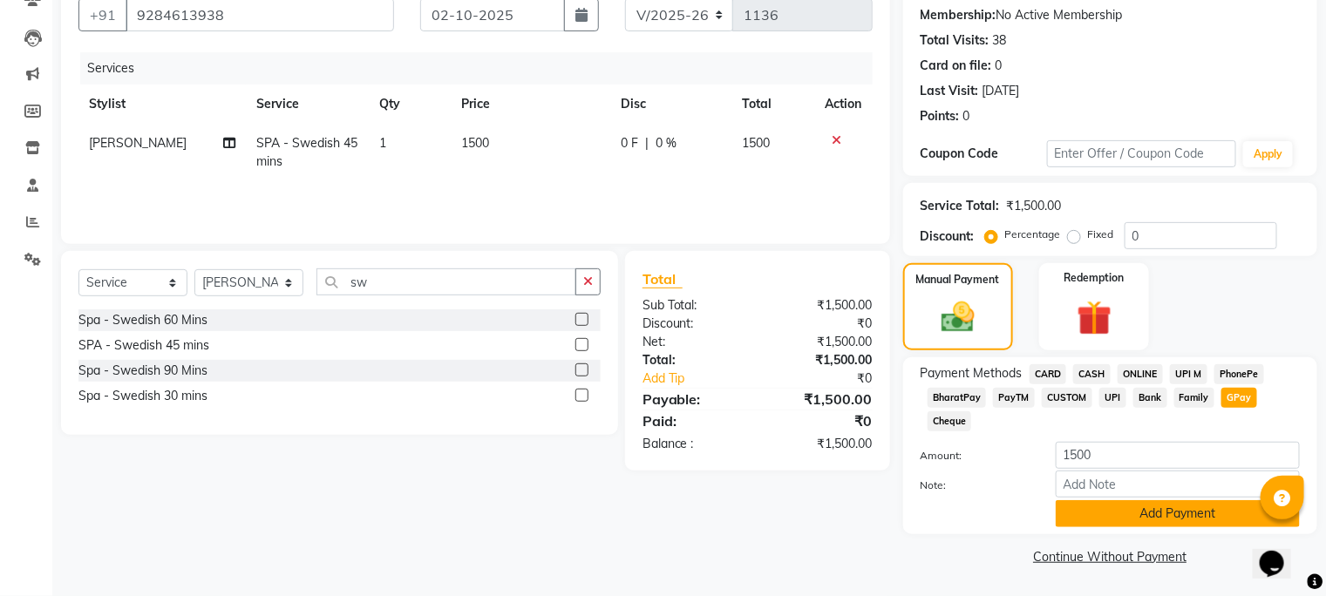
click at [1235, 513] on button "Add Payment" at bounding box center [1178, 513] width 244 height 27
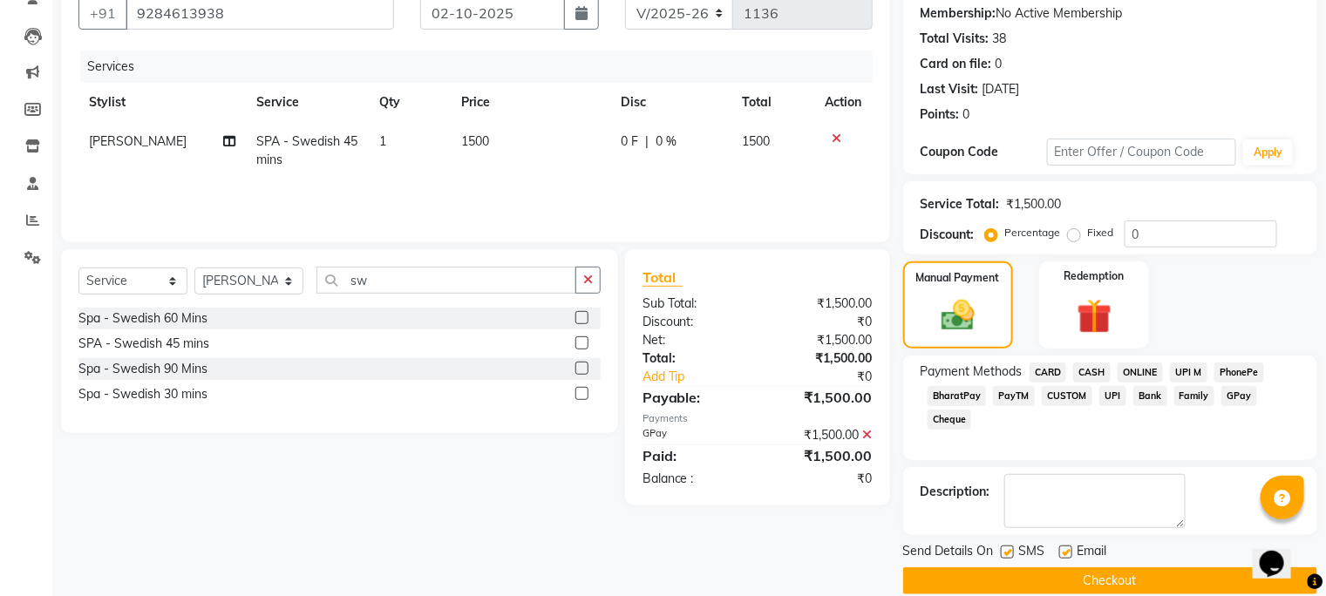
scroll to position [188, 0]
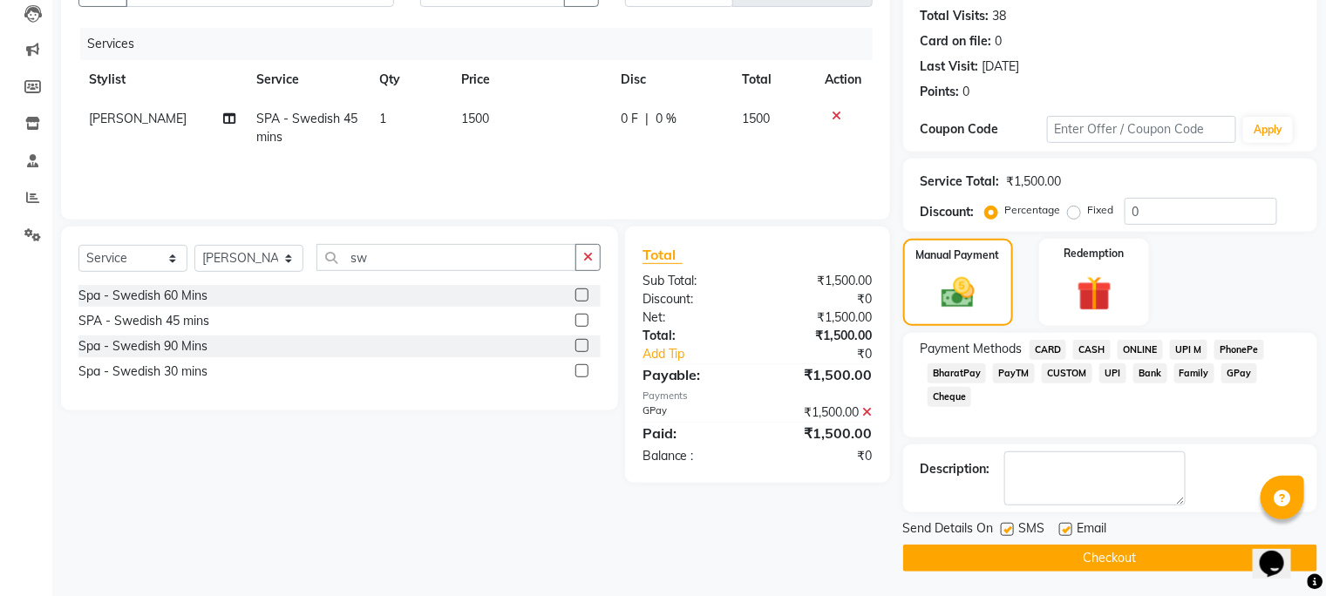
click at [1234, 549] on button "Checkout" at bounding box center [1110, 558] width 414 height 27
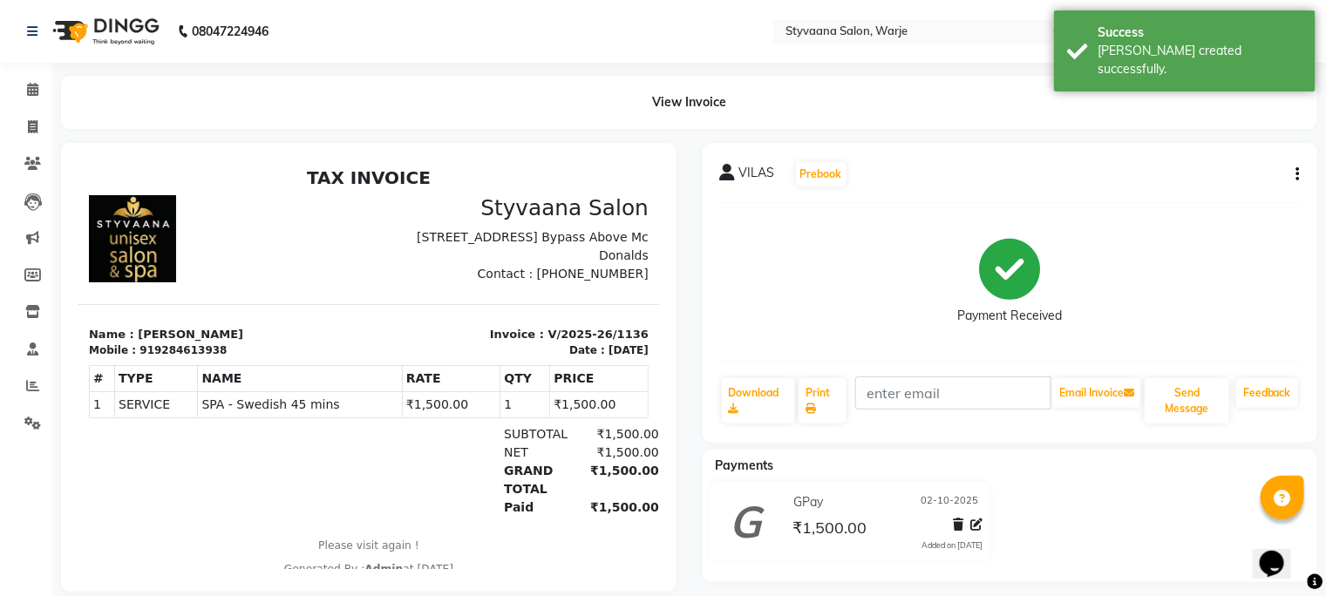
scroll to position [35, 0]
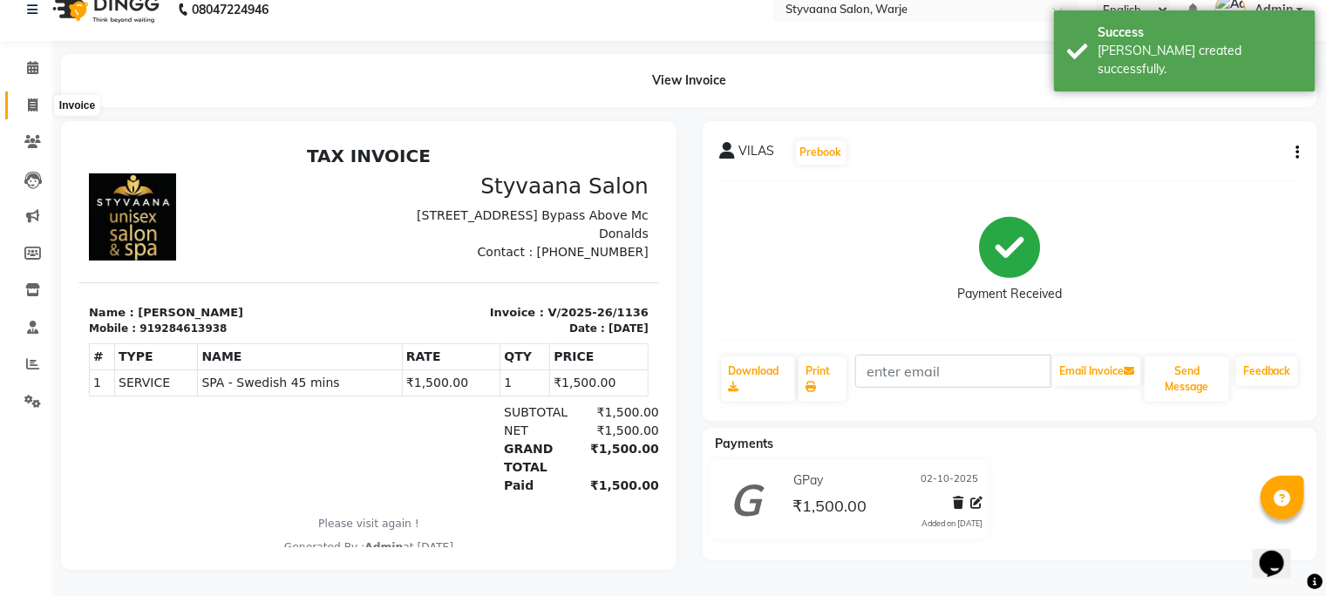
click at [33, 99] on icon at bounding box center [33, 105] width 10 height 13
select select "service"
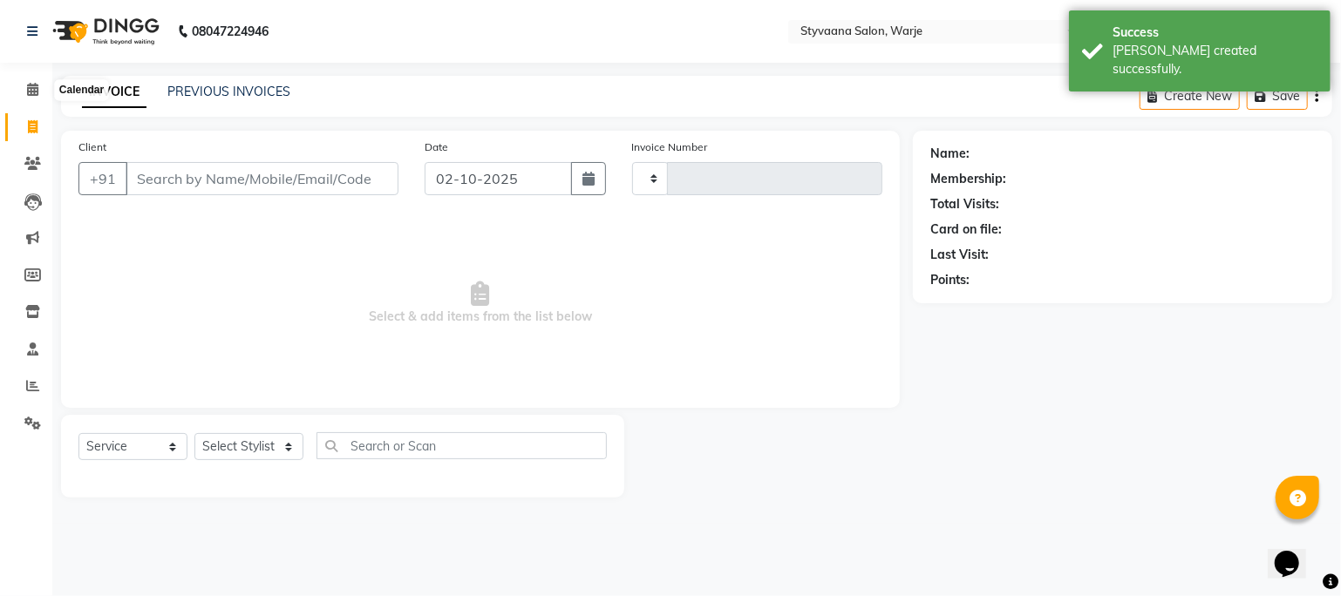
type input "1137"
select select "280"
click at [201, 97] on link "PREVIOUS INVOICES" at bounding box center [228, 92] width 123 height 16
